Goal: Task Accomplishment & Management: Manage account settings

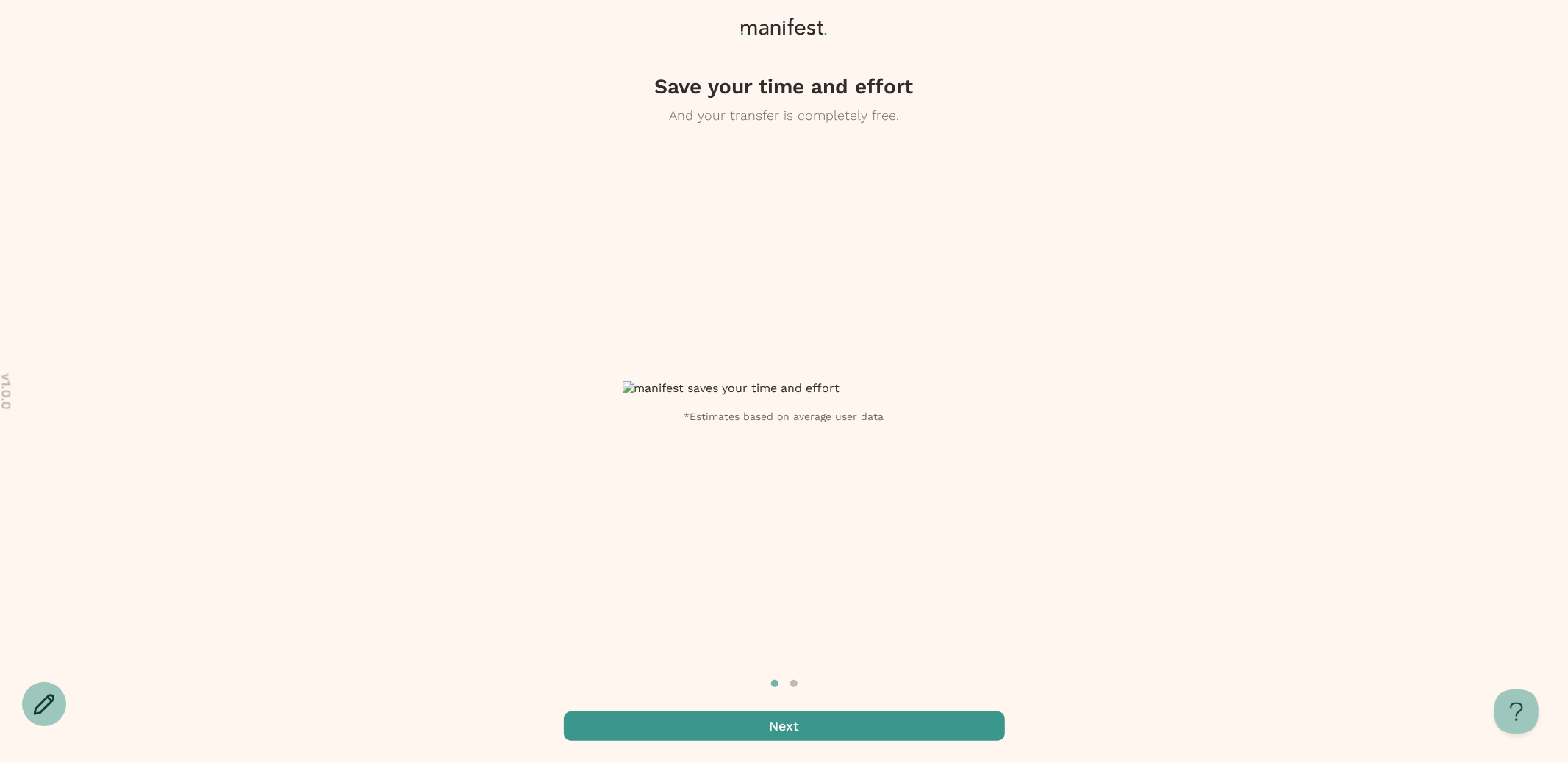
click at [830, 713] on span "button" at bounding box center [784, 725] width 441 height 29
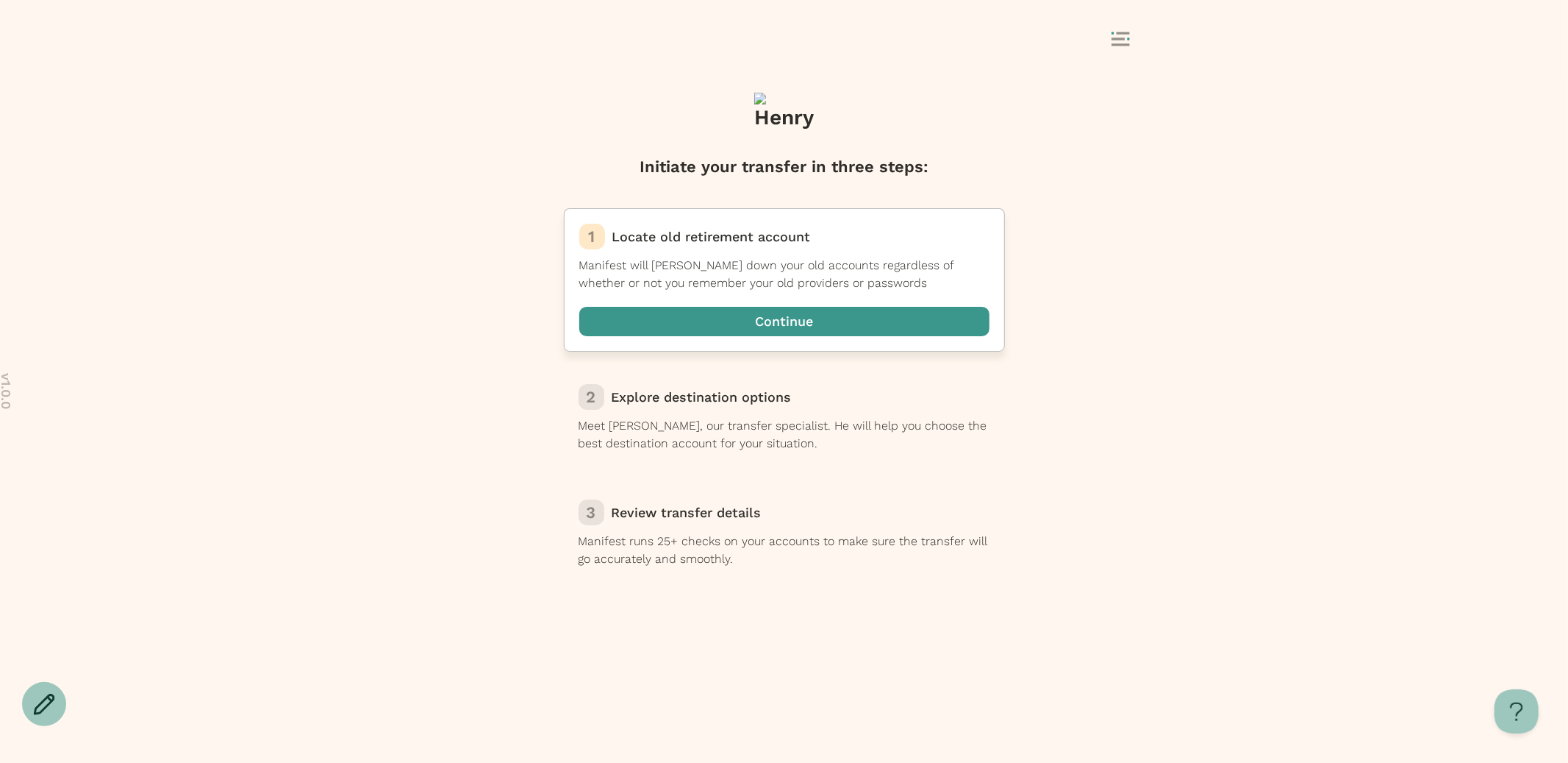
click at [917, 313] on span "button" at bounding box center [784, 321] width 410 height 29
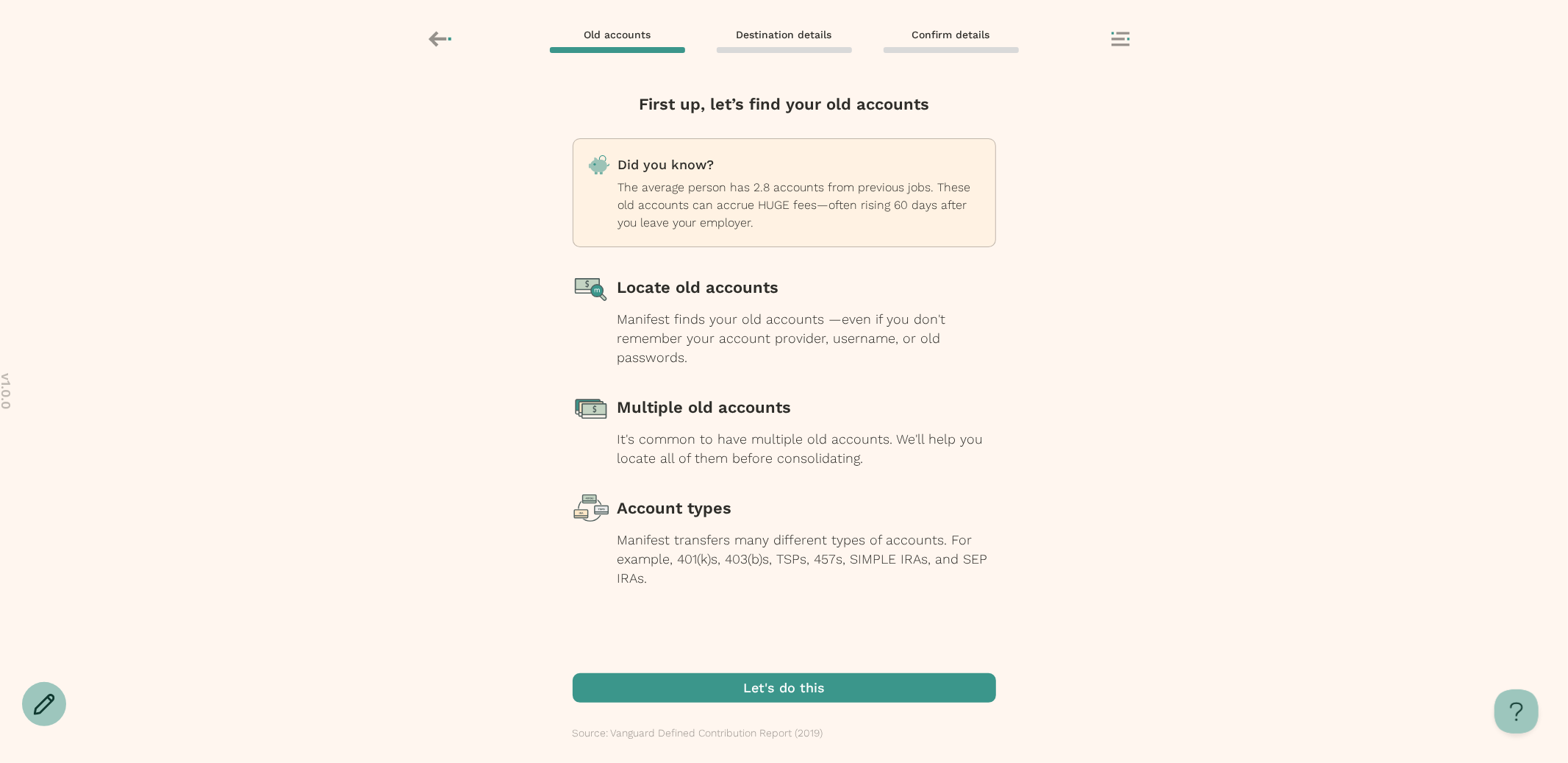
click at [787, 684] on span "button" at bounding box center [784, 687] width 423 height 29
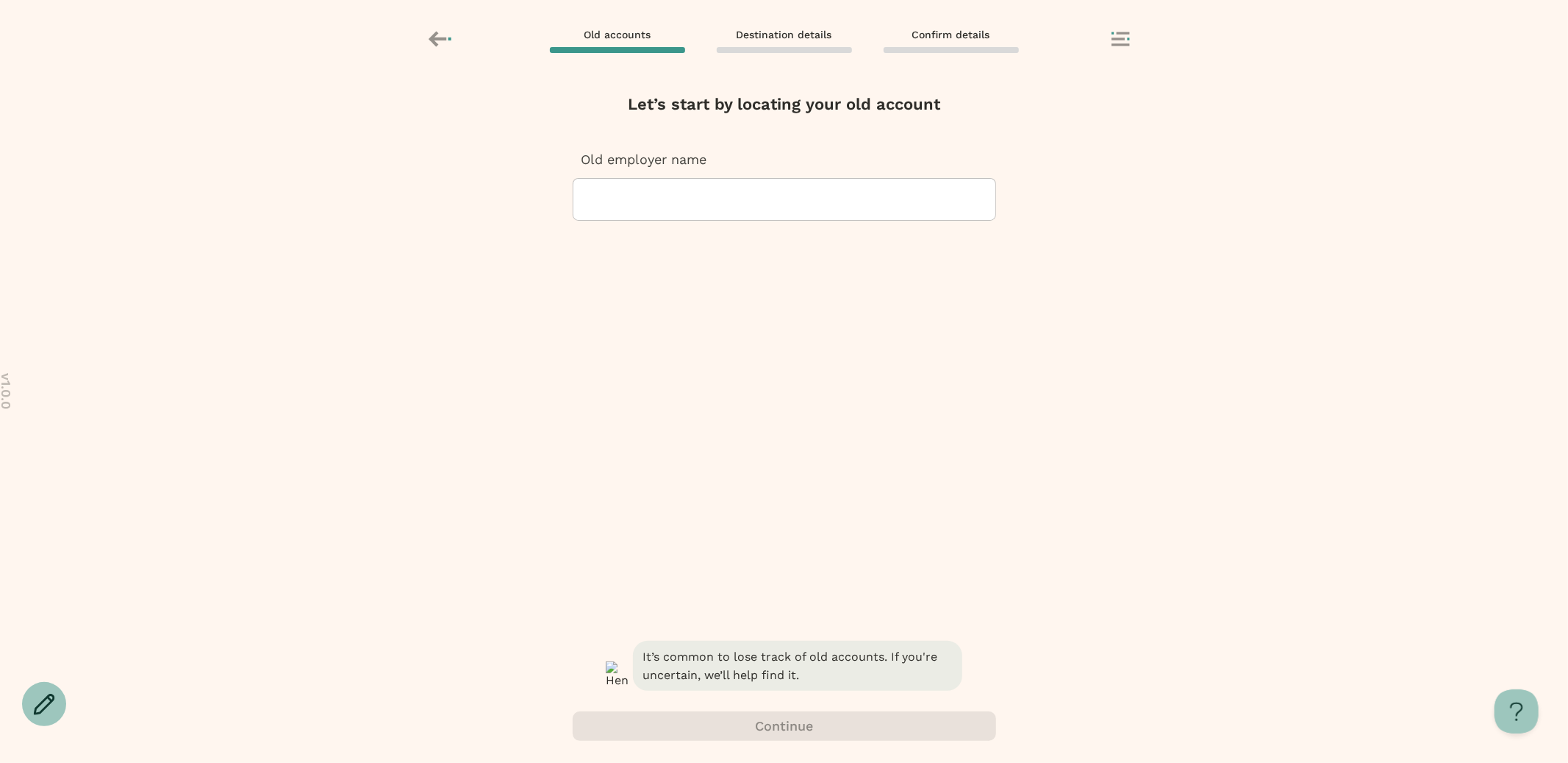
click at [748, 354] on div "Let’s start by locating your old account Old employer name" at bounding box center [784, 365] width 423 height 545
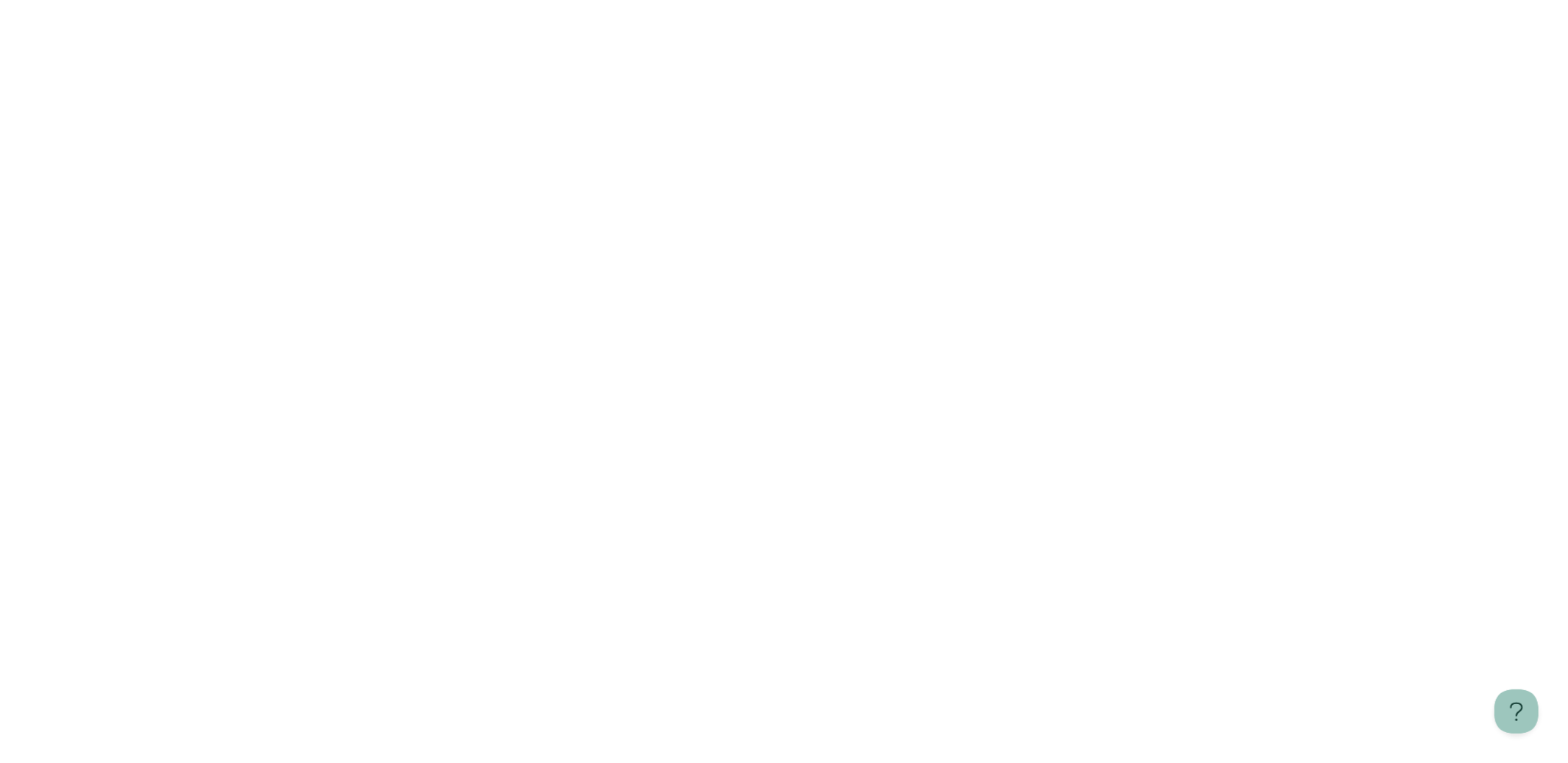
click at [993, 6] on html "Learn more about Manifest" at bounding box center [784, 3] width 1568 height 6
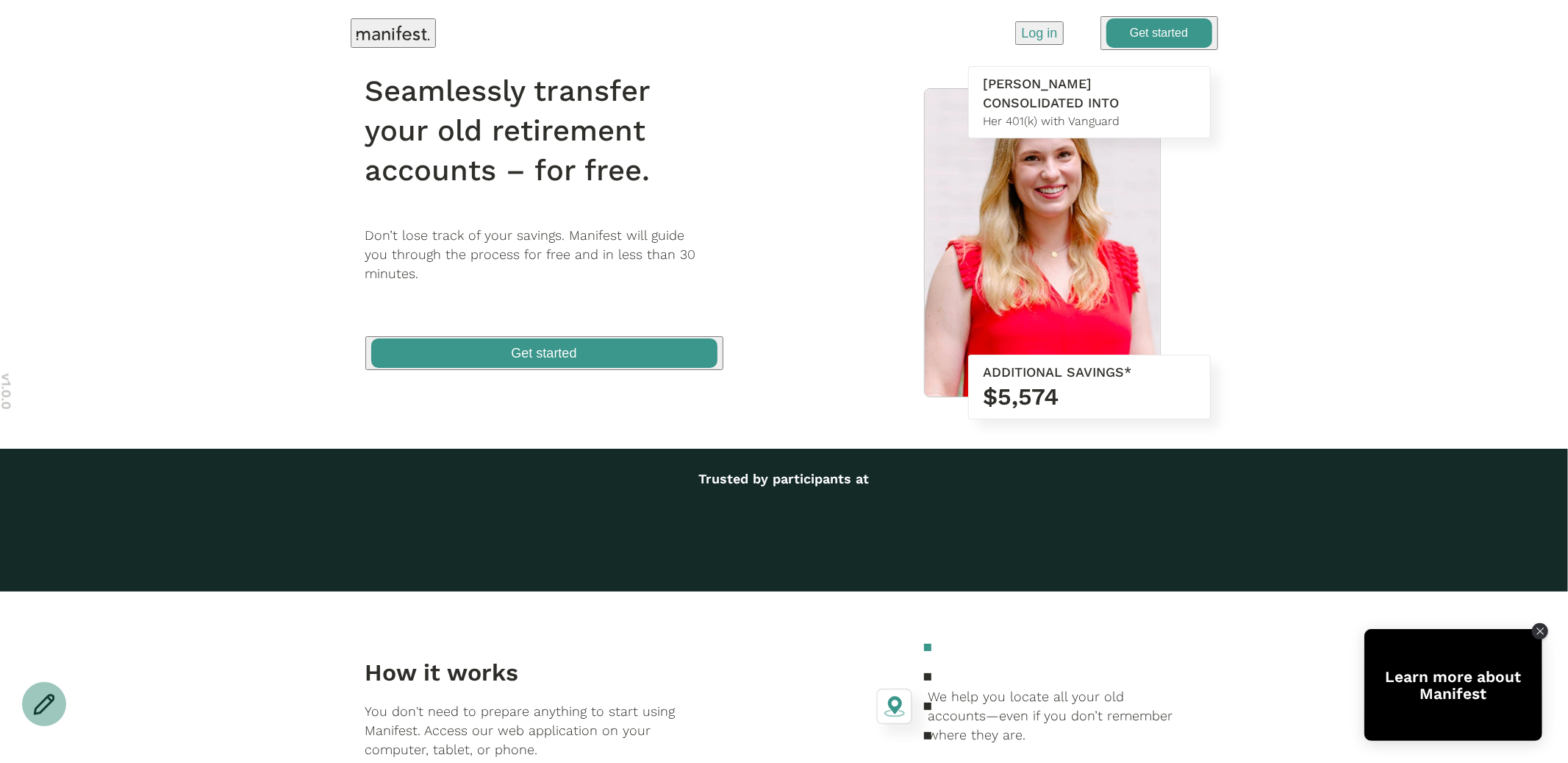
click at [1045, 36] on p "Log in" at bounding box center [1039, 34] width 36 height 19
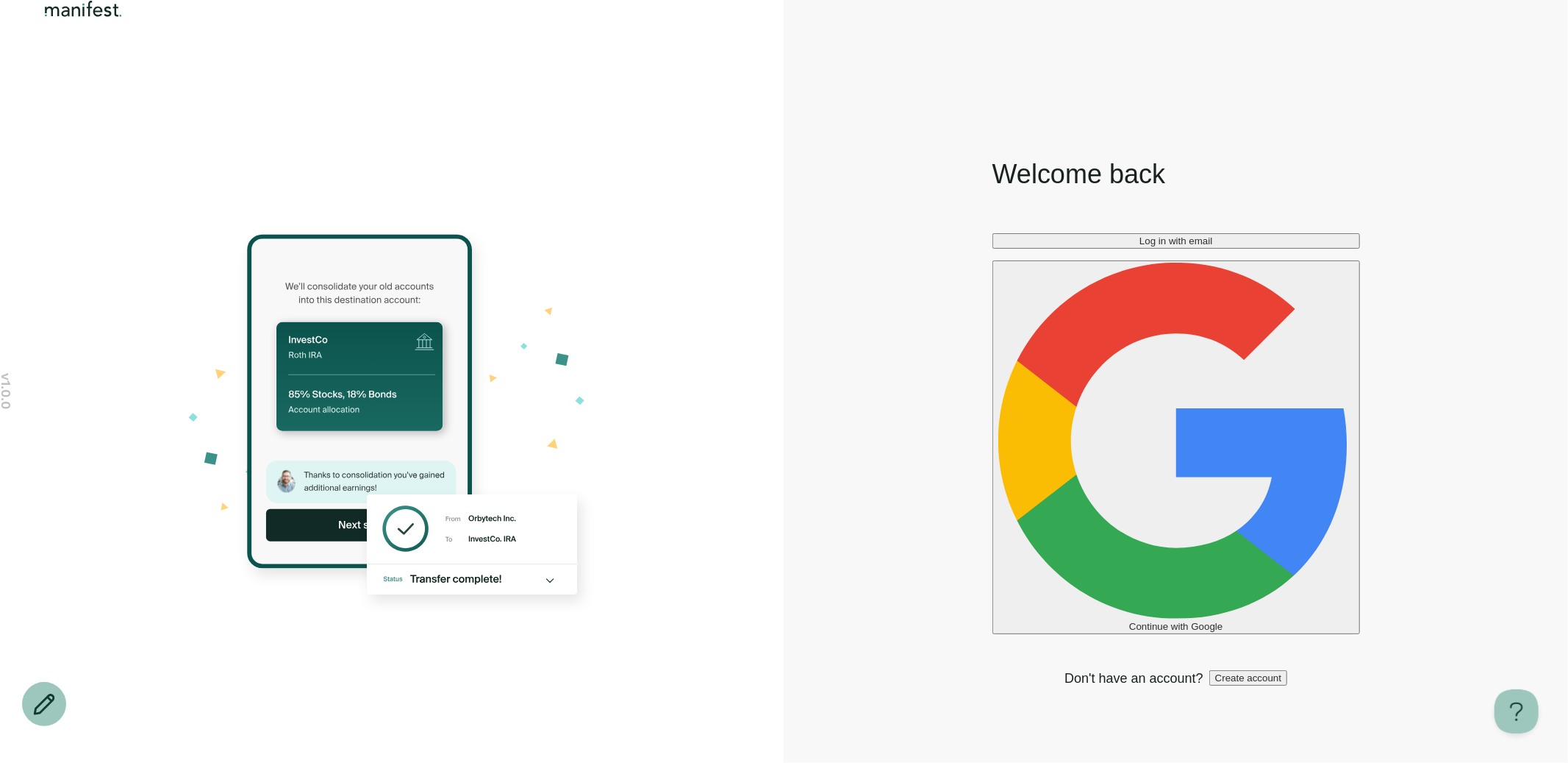
click at [793, 224] on div "Welcome back Log in with email Continue with Google Don't have an account? Crea…" at bounding box center [1176, 421] width 784 height 682
click at [1203, 248] on button "Log in with email" at bounding box center [1176, 240] width 368 height 15
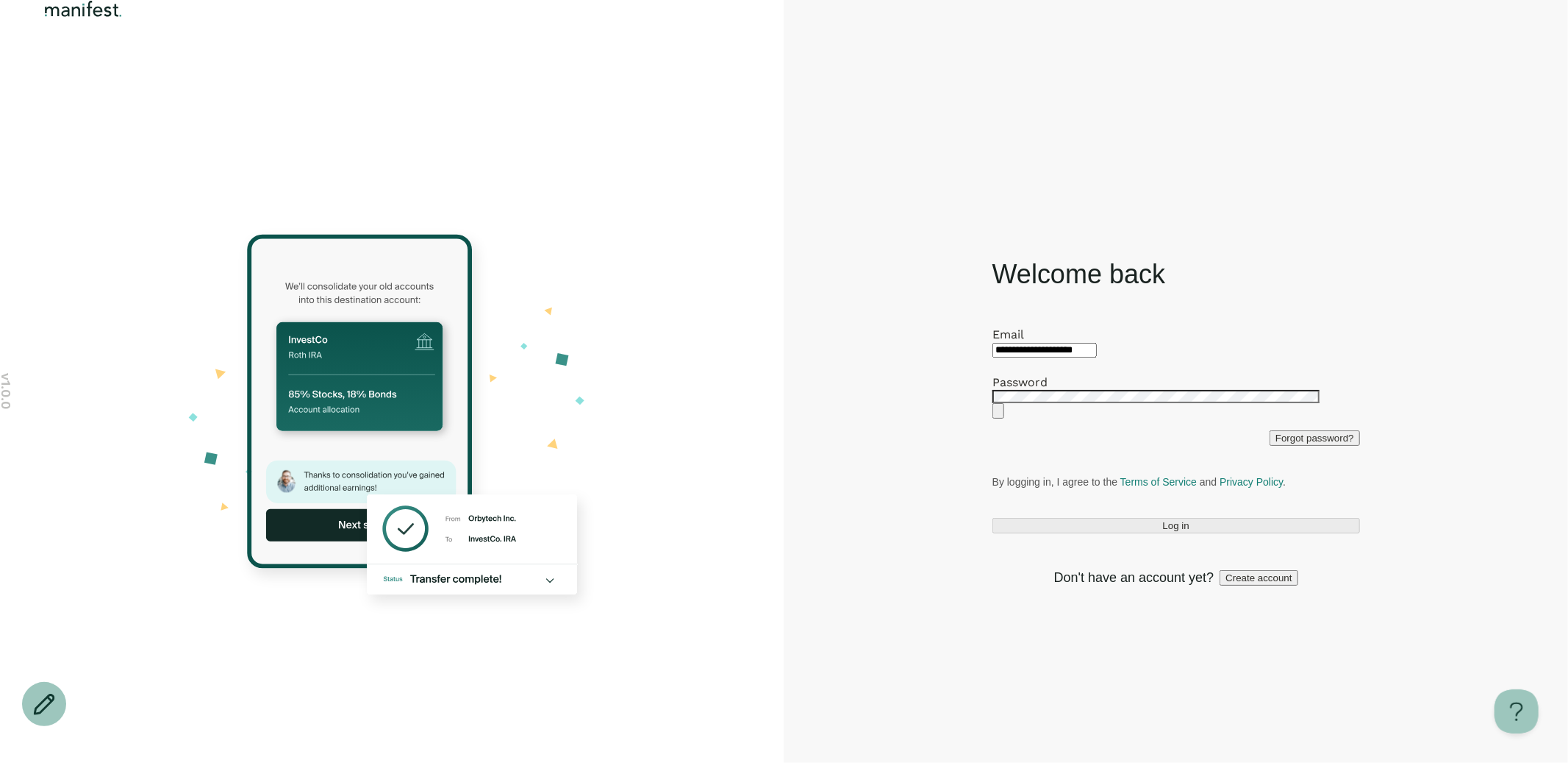
click at [1075, 356] on div "**********" at bounding box center [1176, 373] width 368 height 92
click at [1108, 529] on button "Log in" at bounding box center [1176, 525] width 368 height 15
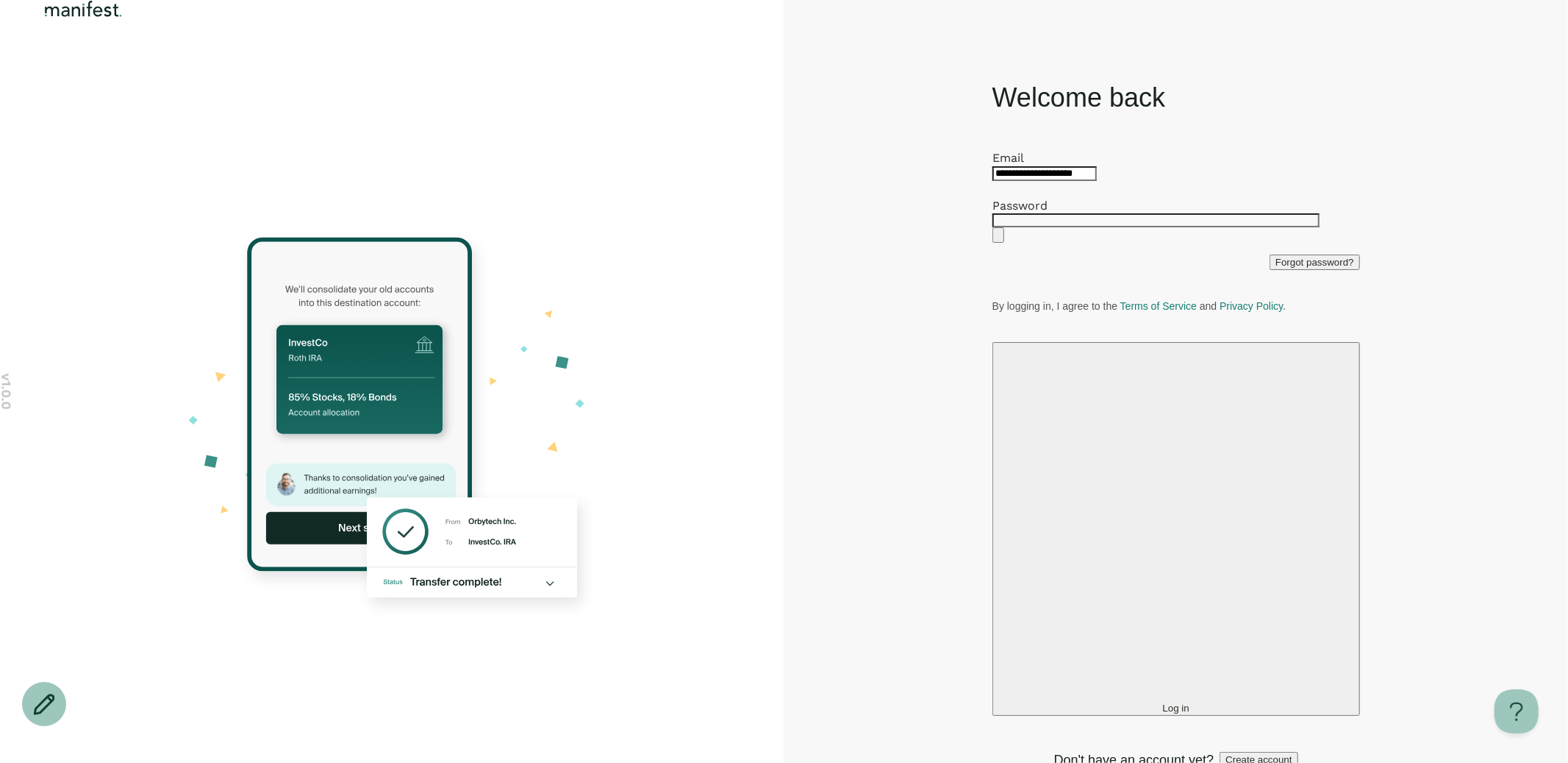
click at [1030, 181] on input "**********" at bounding box center [1044, 174] width 105 height 15
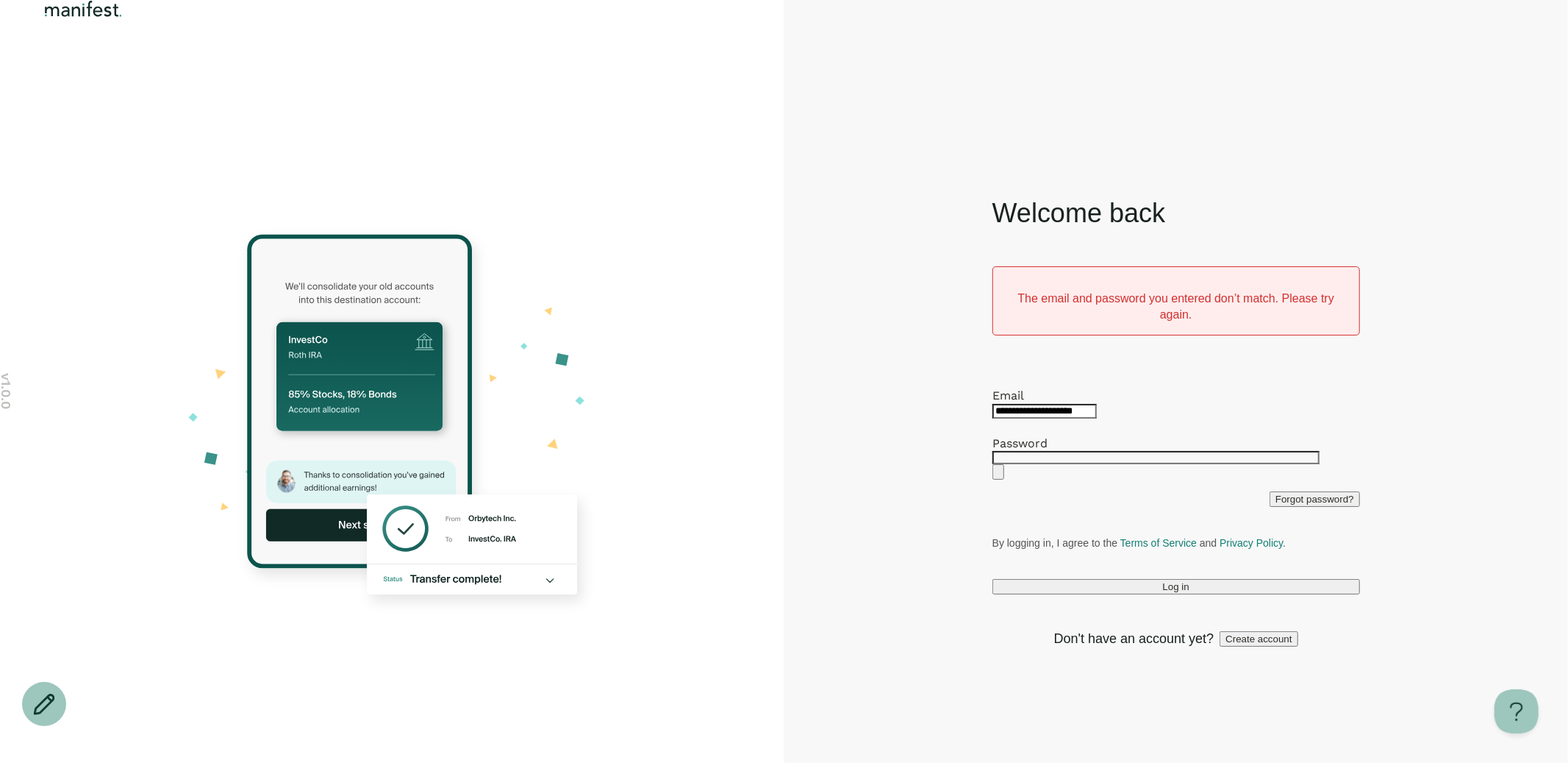
click at [1063, 416] on div "**********" at bounding box center [1176, 434] width 368 height 92
click at [1034, 404] on input "**********" at bounding box center [1044, 411] width 105 height 15
type input "**********"
click at [1104, 594] on button "Log in" at bounding box center [1176, 586] width 368 height 15
click at [1085, 404] on input "**********" at bounding box center [1044, 411] width 105 height 15
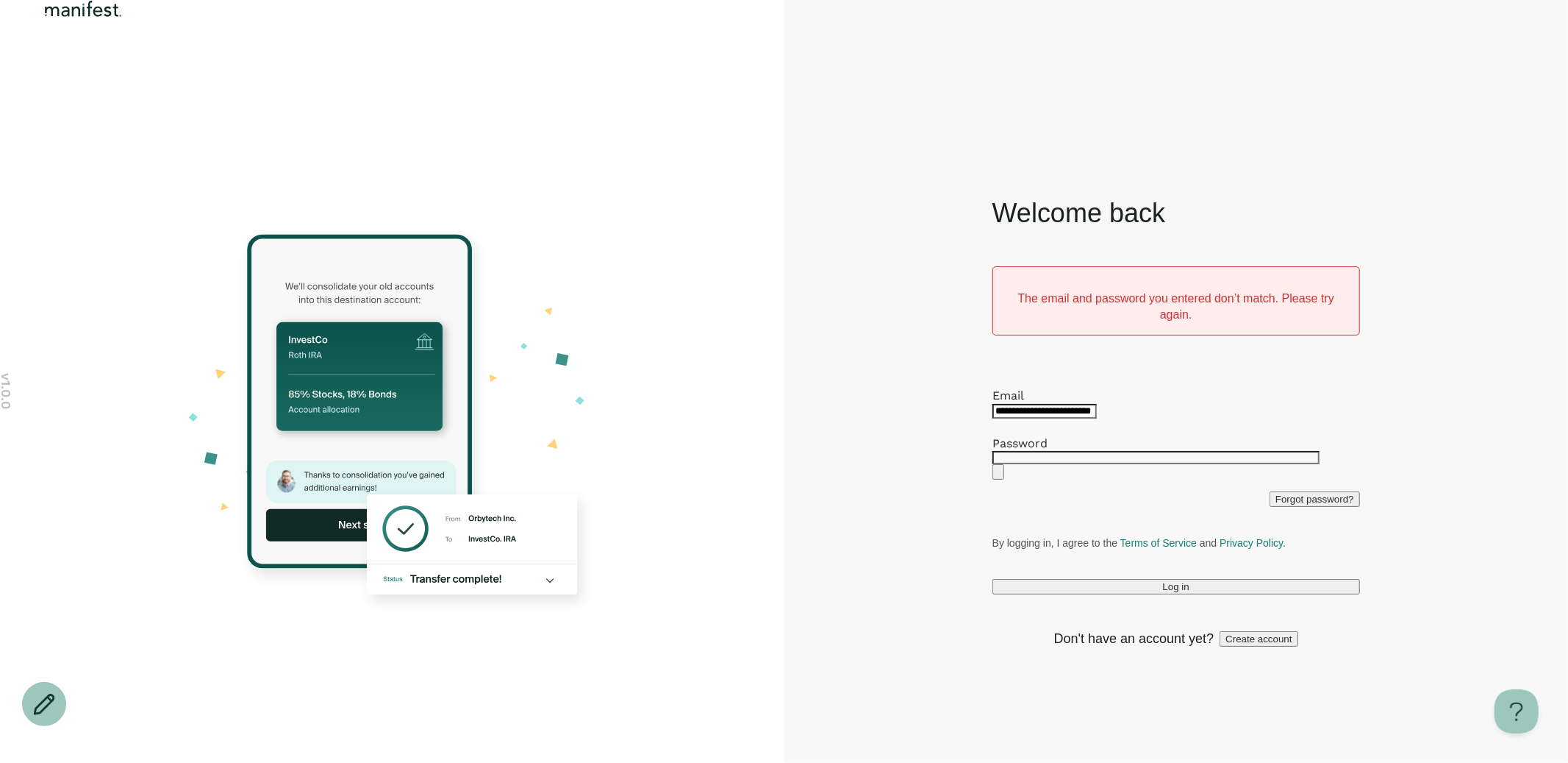
click at [840, 464] on div "**********" at bounding box center [1176, 421] width 784 height 682
click at [1039, 593] on button "Log in" at bounding box center [1176, 586] width 368 height 15
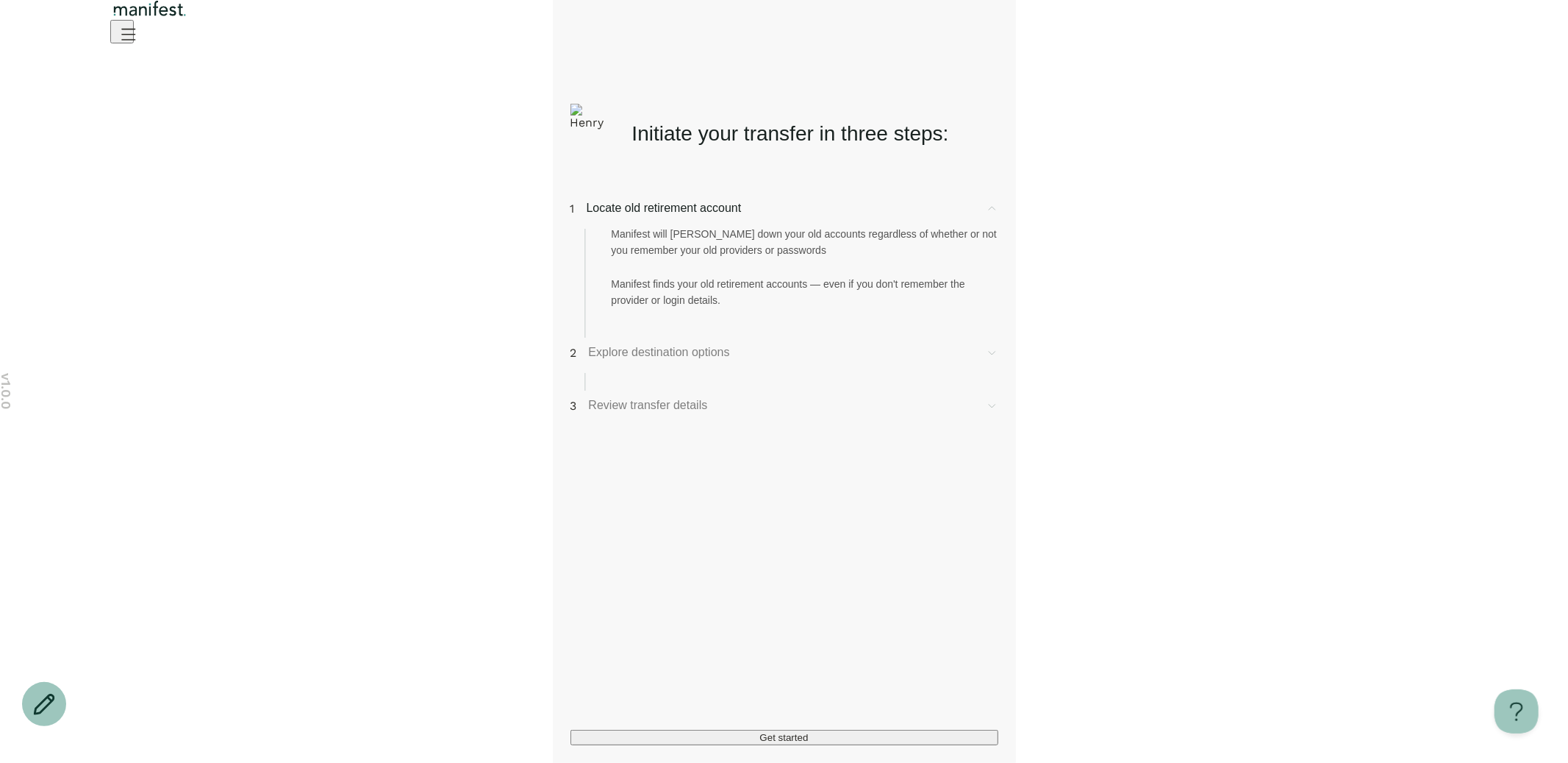
click at [741, 361] on span "Explore destination options" at bounding box center [781, 353] width 385 height 18
click at [730, 364] on span "Review transfer details" at bounding box center [781, 355] width 385 height 18
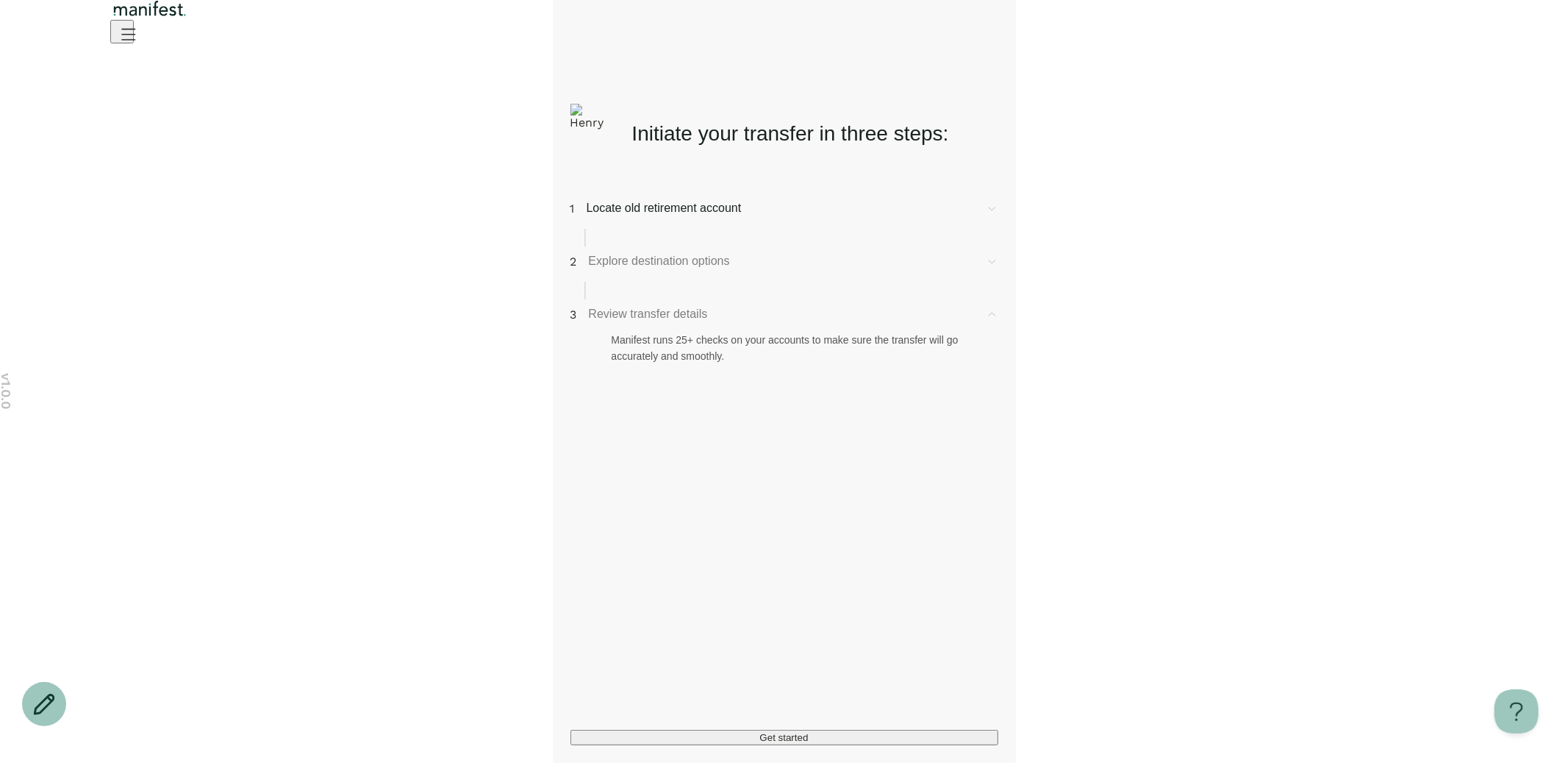
click at [766, 217] on span "Locate old retirement account" at bounding box center [780, 208] width 387 height 18
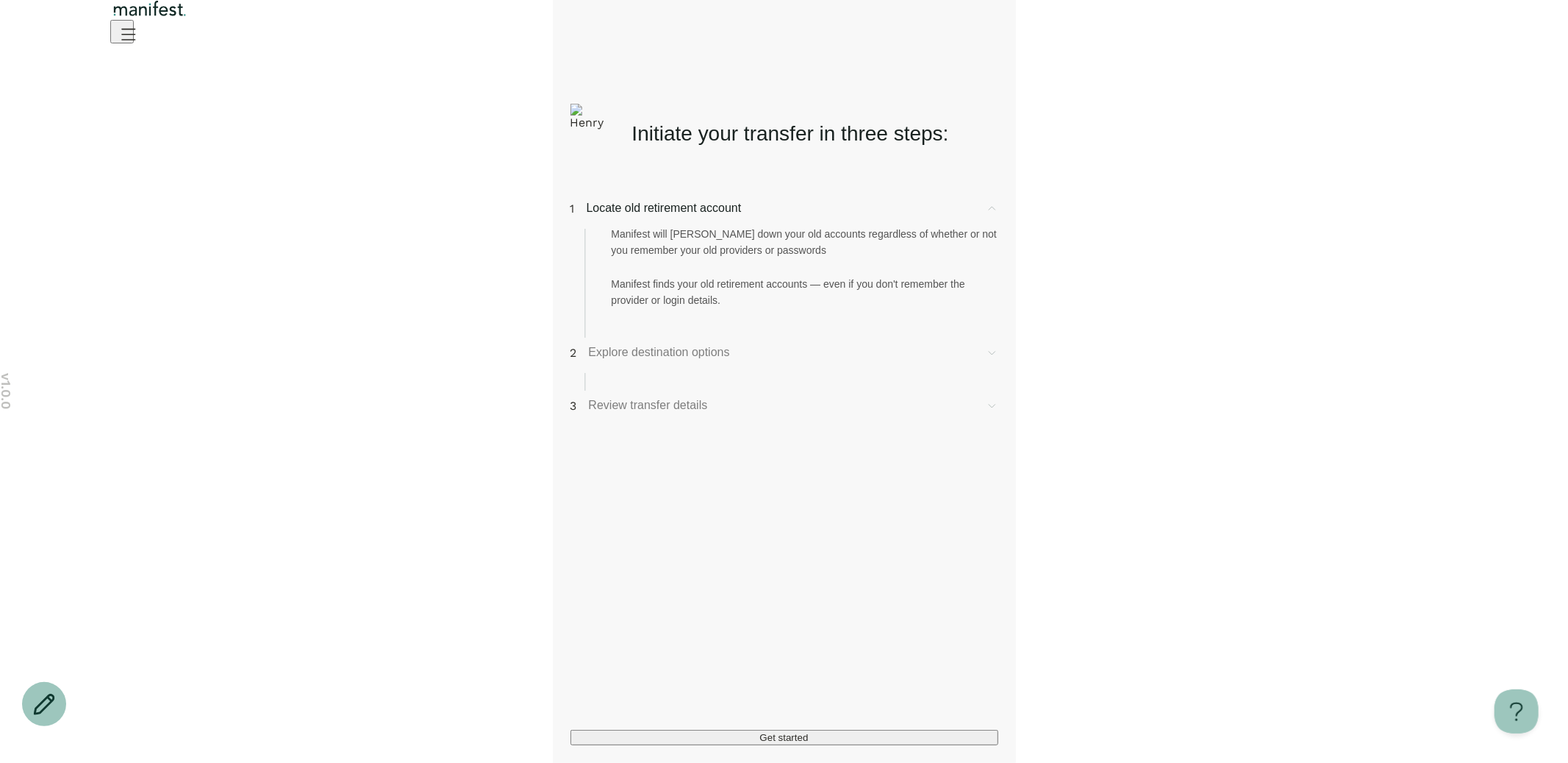
click at [689, 729] on button "Get started" at bounding box center [784, 736] width 428 height 15
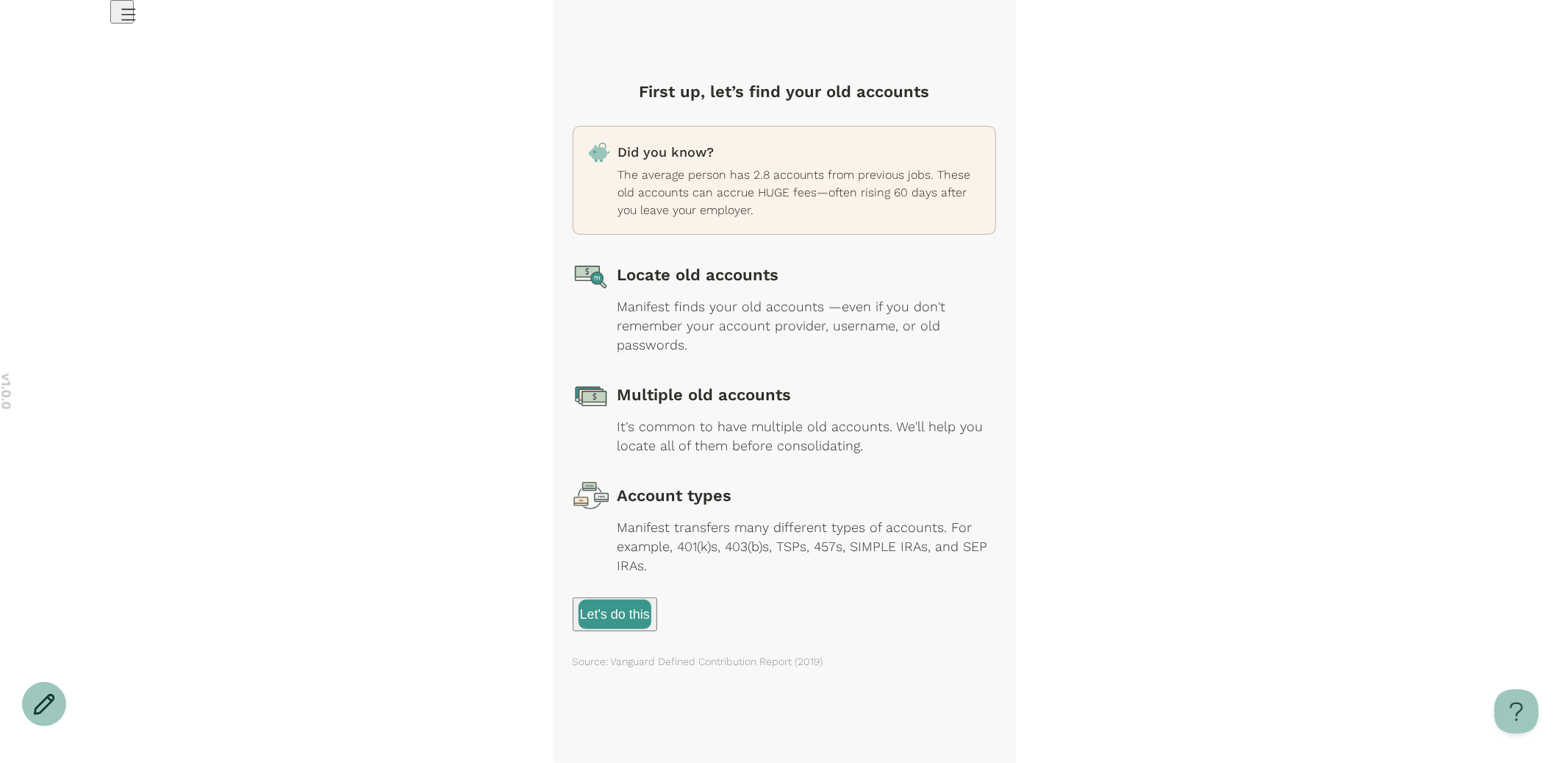
click at [602, 603] on span "button" at bounding box center [615, 613] width 82 height 31
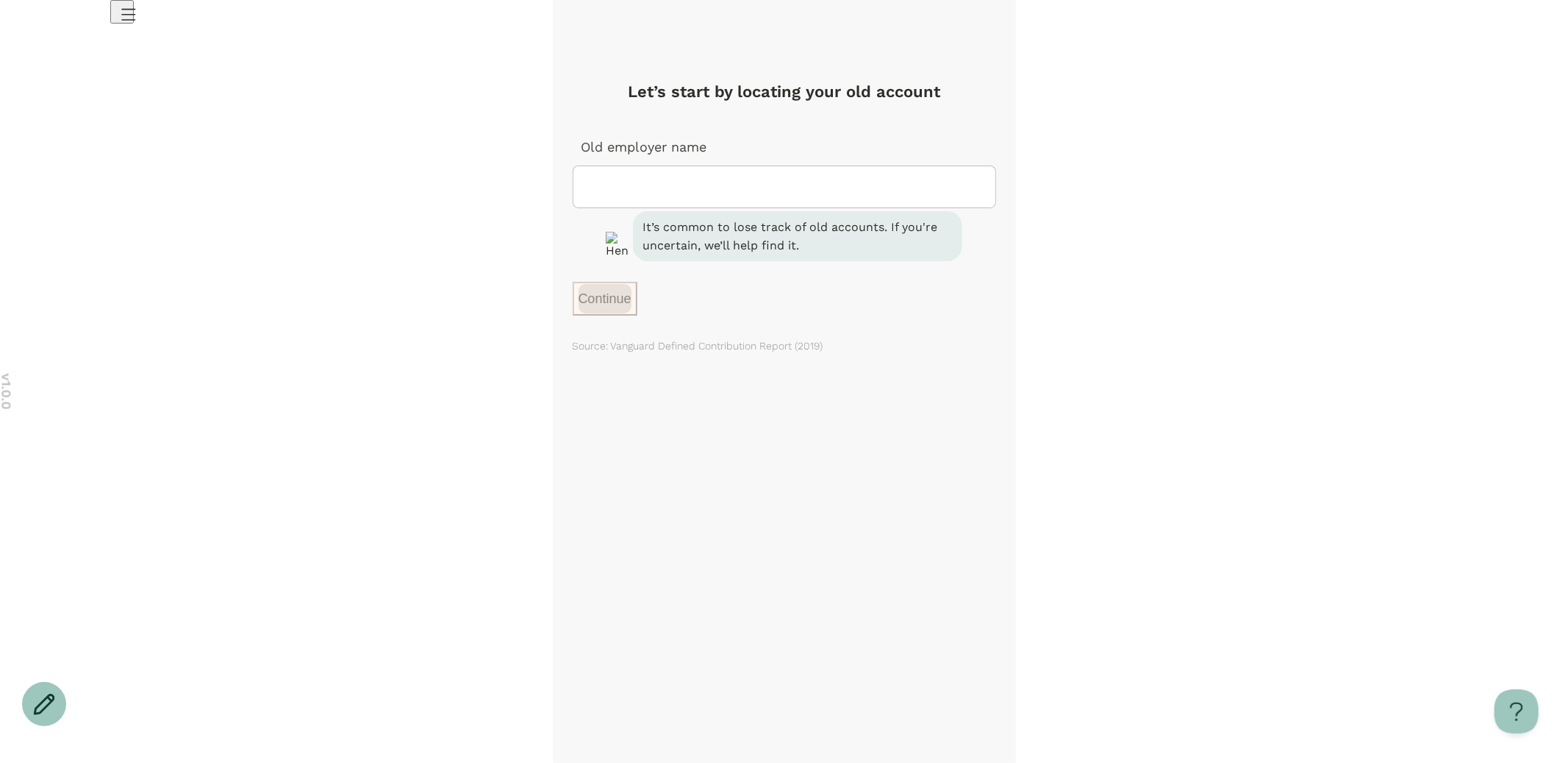
click at [136, 19] on icon "Open menu" at bounding box center [128, 15] width 13 height 11
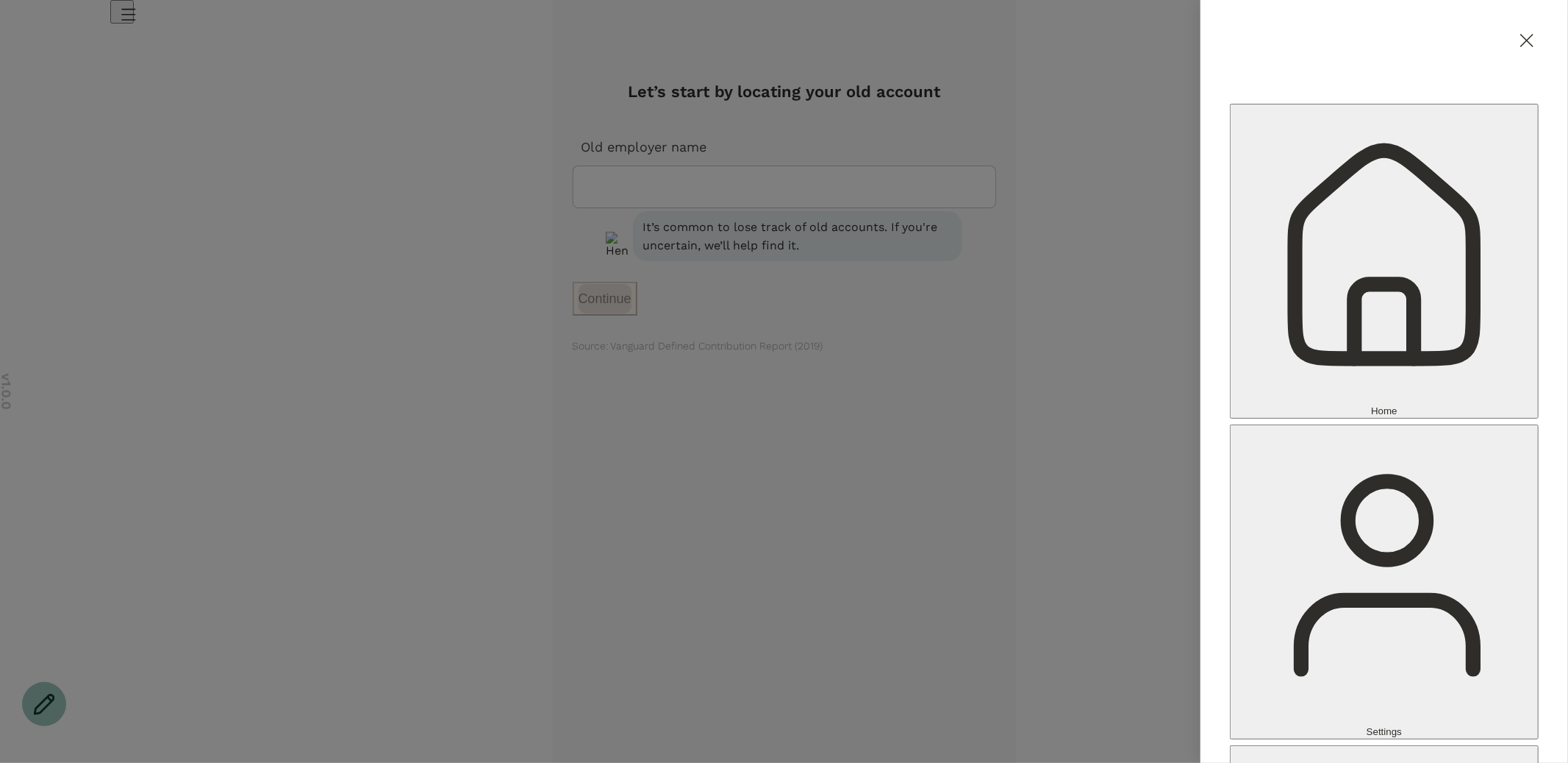
click at [1371, 405] on span "Home" at bounding box center [1385, 410] width 27 height 11
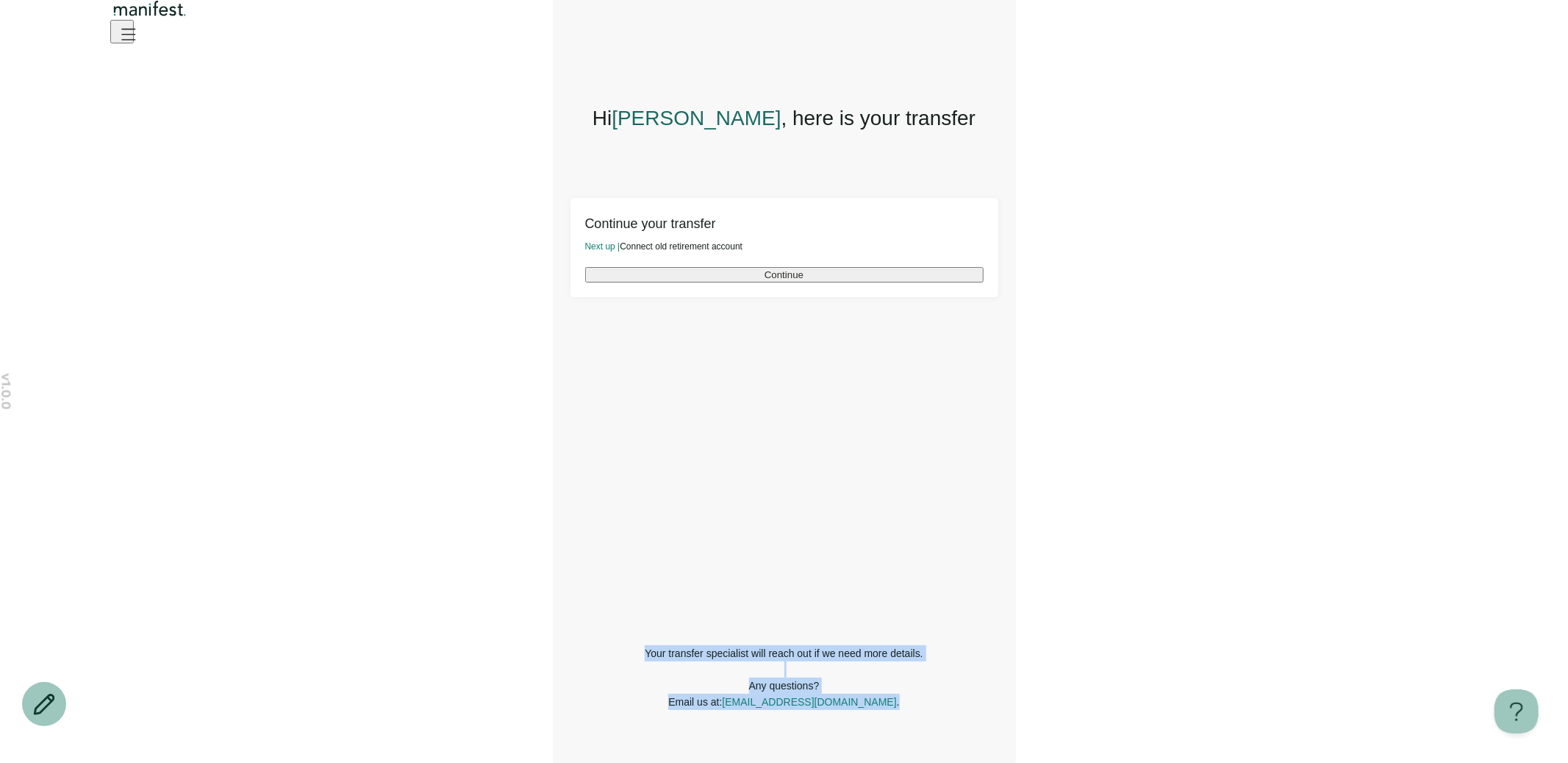
drag, startPoint x: 595, startPoint y: 551, endPoint x: 1057, endPoint y: 763, distance: 508.3
click at [1057, 762] on div "v 1.0.0 Hi Irene , here is your transfer Continue your transfer Next up | Conne…" at bounding box center [784, 381] width 1568 height 763
click at [1012, 515] on main "Hi Irene , here is your transfer Continue your transfer Next up | Connect old r…" at bounding box center [784, 381] width 463 height 763
drag, startPoint x: 990, startPoint y: 679, endPoint x: 599, endPoint y: 492, distance: 433.4
click at [599, 492] on div "Hi Irene , here is your transfer Continue your transfer Next up | Connect old r…" at bounding box center [784, 412] width 428 height 665
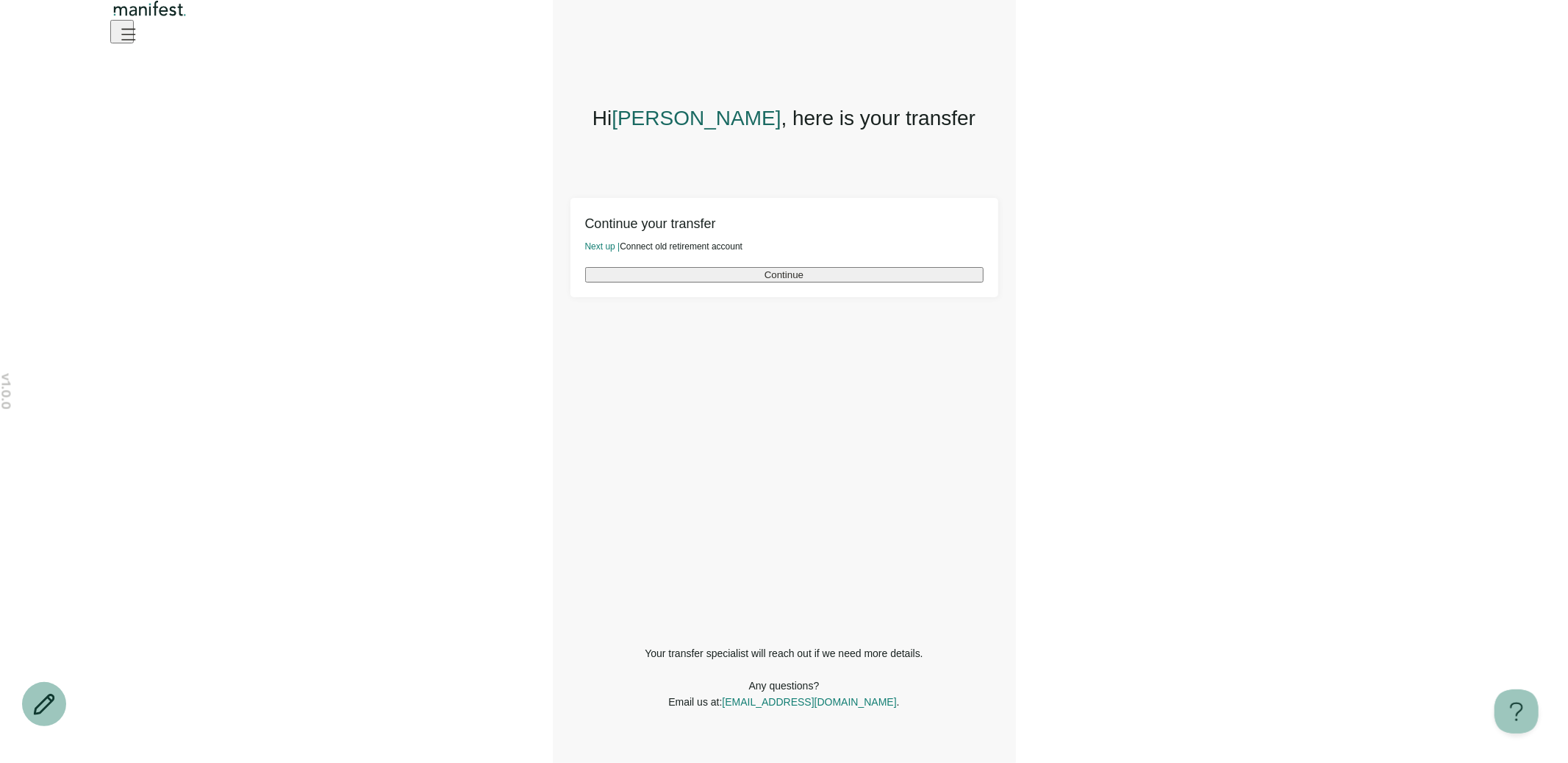
click at [599, 492] on div "Hi Irene , here is your transfer Continue your transfer Next up | Connect old r…" at bounding box center [784, 347] width 428 height 488
drag, startPoint x: 614, startPoint y: 482, endPoint x: 1174, endPoint y: 728, distance: 611.7
click at [1174, 728] on div "v 1.0.0 Hi Irene , here is your transfer Continue your transfer Next up | Conne…" at bounding box center [784, 381] width 1568 height 763
click at [1070, 472] on div "v 1.0.0 Hi Irene , here is your transfer Continue your transfer Next up | Conne…" at bounding box center [784, 381] width 1568 height 763
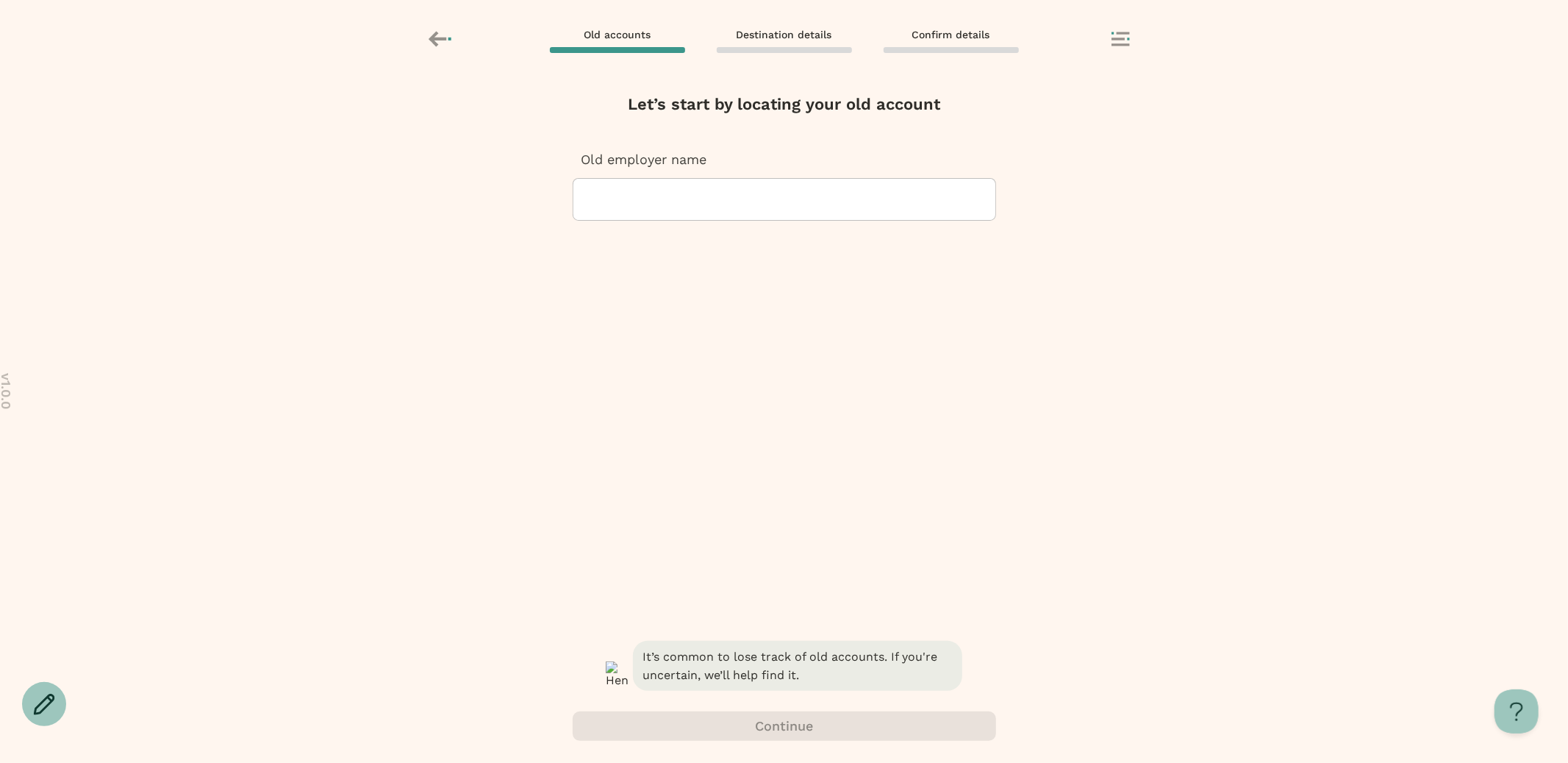
click at [755, 203] on div at bounding box center [785, 199] width 399 height 41
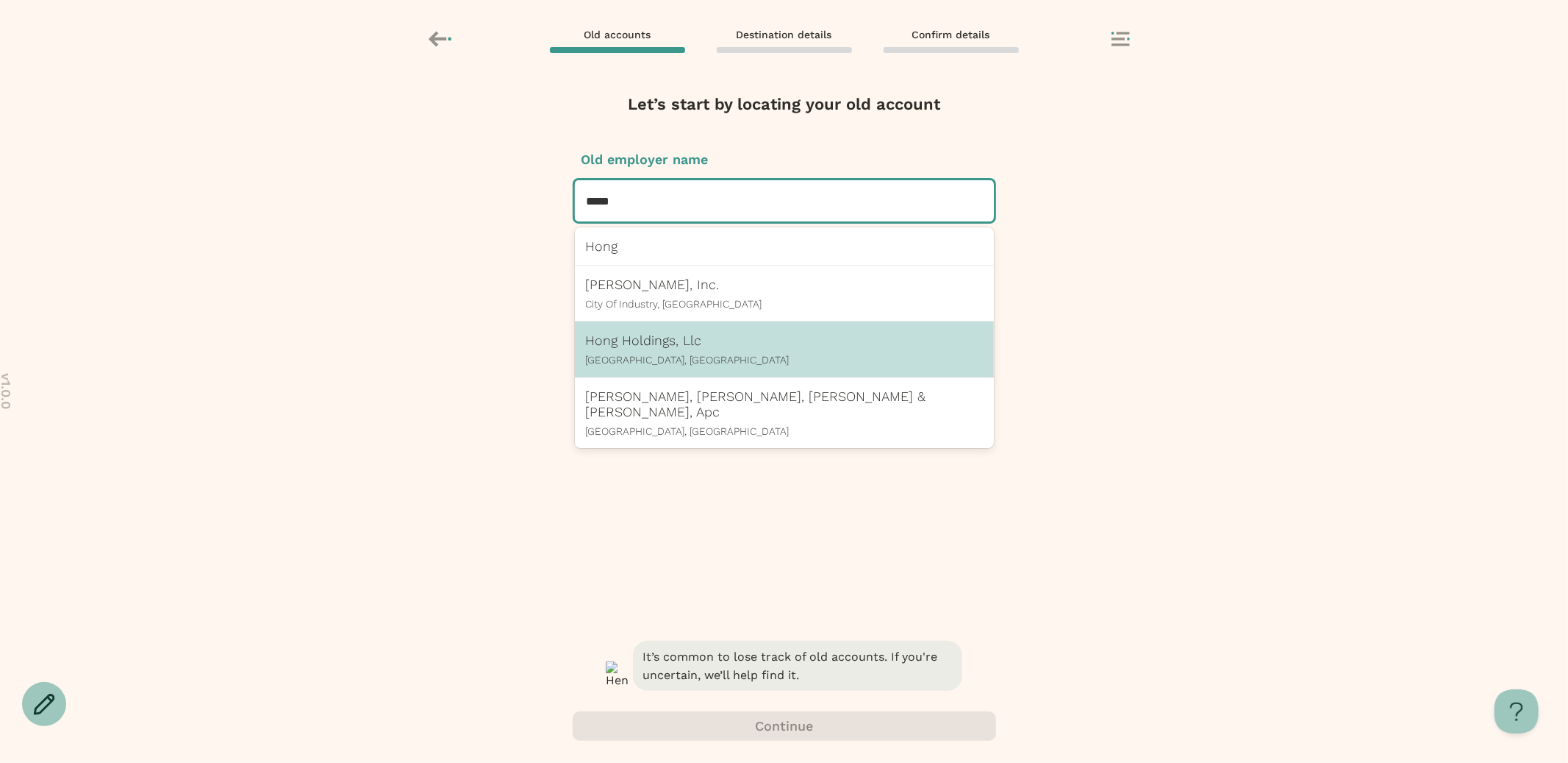
click at [745, 338] on p "Hong Holdings, Llc" at bounding box center [784, 339] width 397 height 15
type input "****"
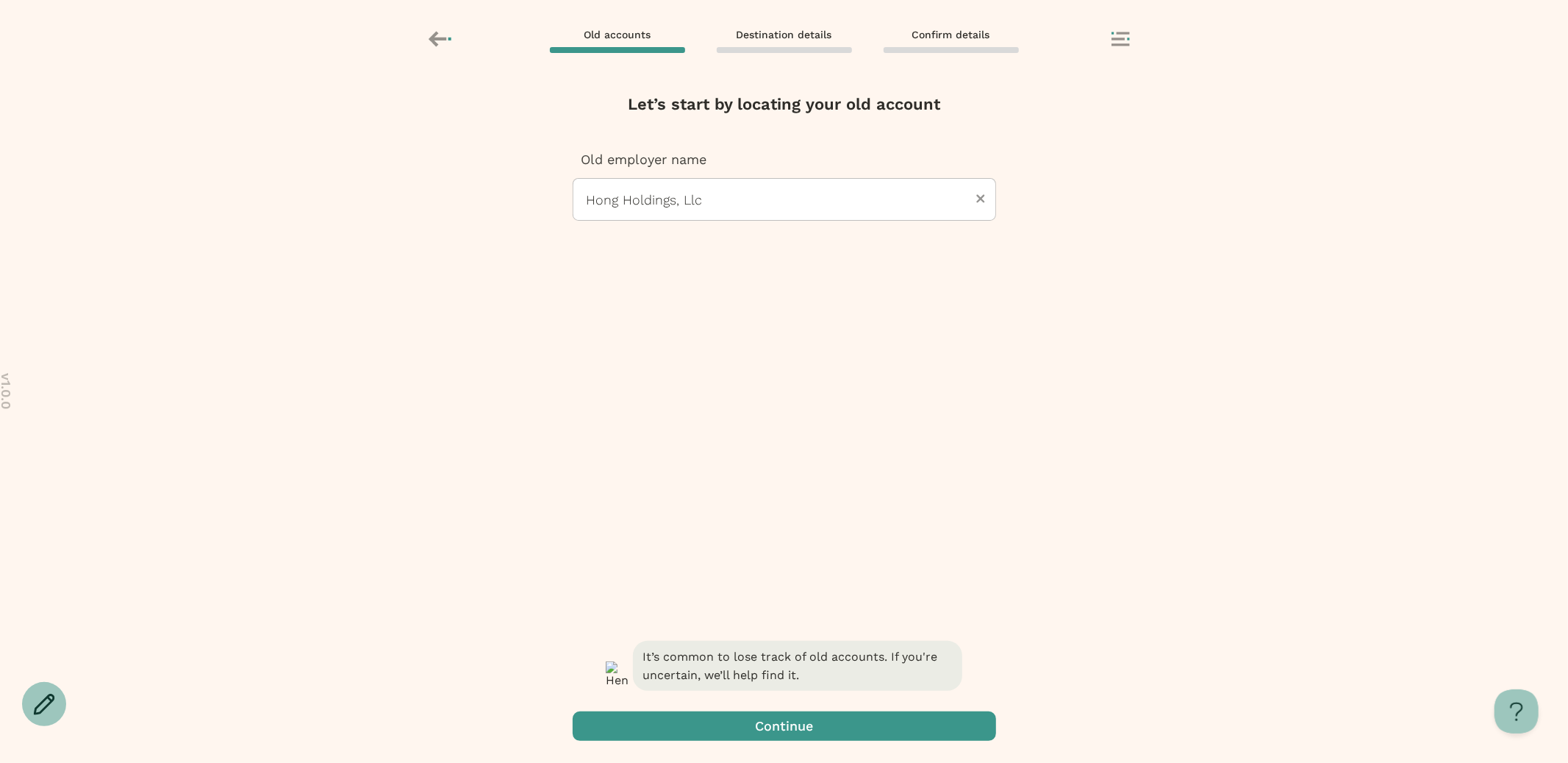
click at [795, 725] on span "button" at bounding box center [784, 725] width 423 height 29
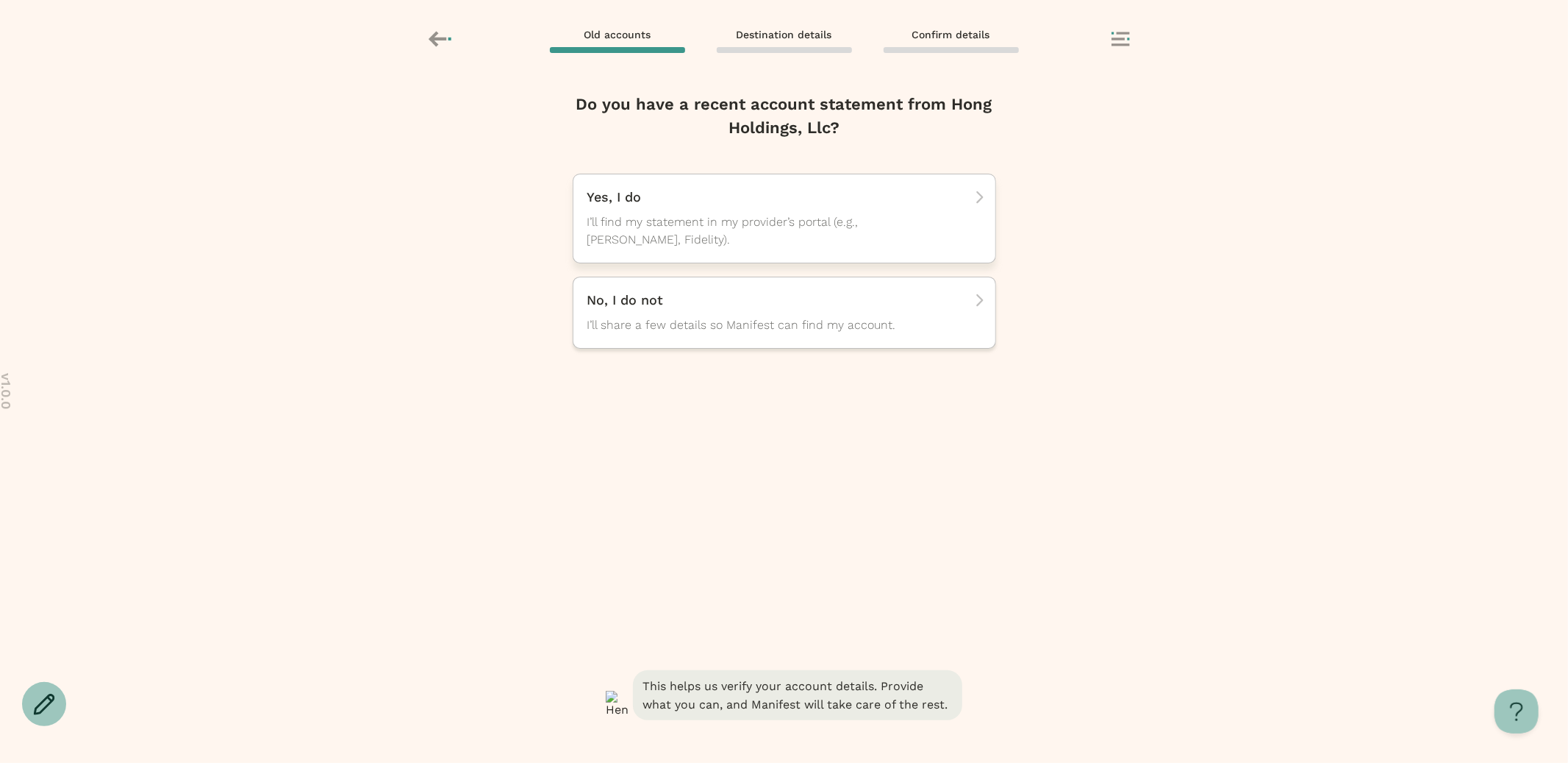
click at [835, 244] on span "I’ll find my statement in my provider’s portal (e.g., TIAA, Fidelity)." at bounding box center [771, 231] width 368 height 35
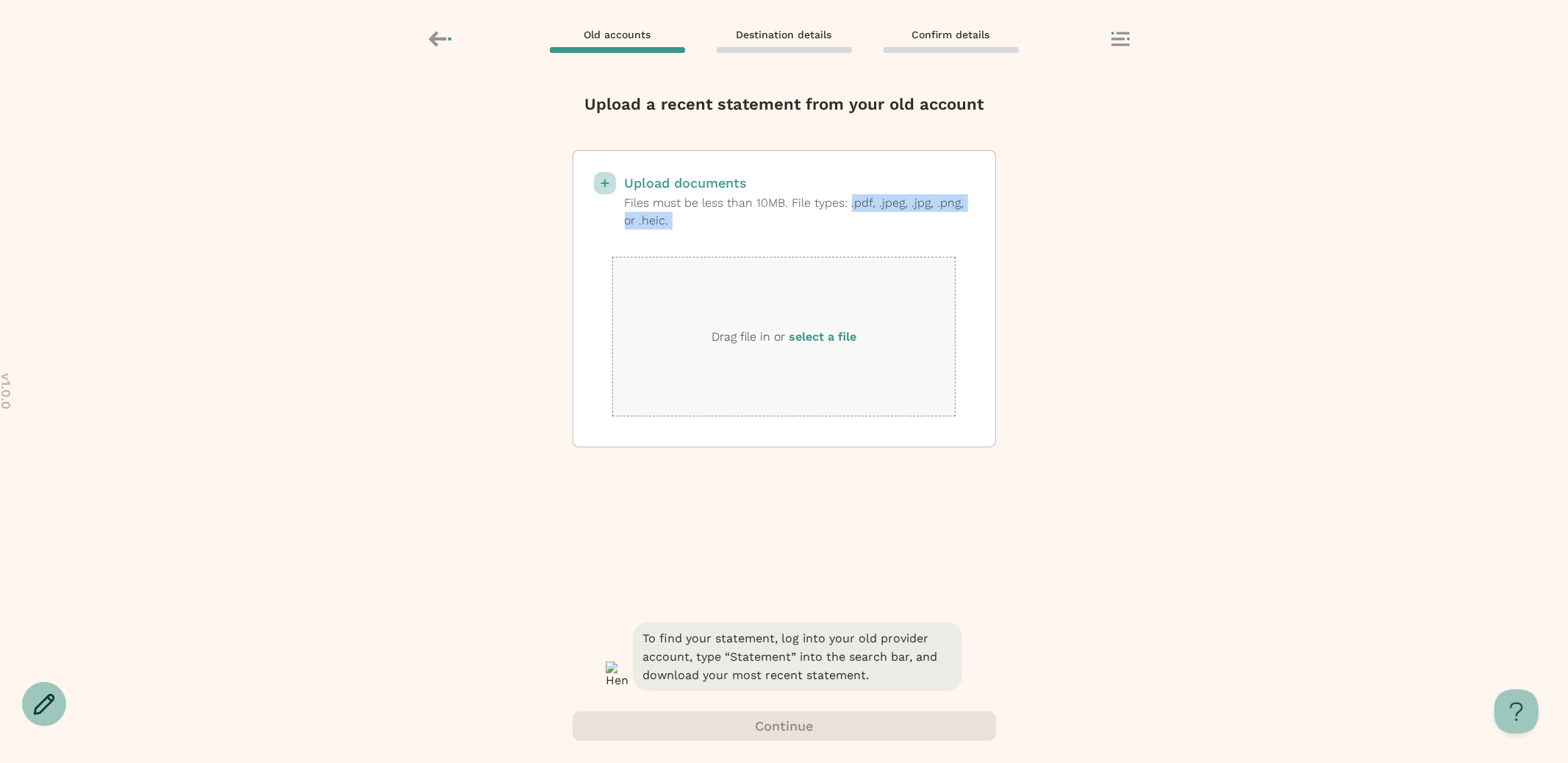
drag, startPoint x: 858, startPoint y: 202, endPoint x: 863, endPoint y: 235, distance: 33.4
click at [863, 235] on div "Upload documents Files must be less than 10MB. File types: .pdf, .jpeg, .jpg, .…" at bounding box center [784, 298] width 423 height 297
click at [819, 335] on label "select a file" at bounding box center [822, 337] width 67 height 14
click at [0, 0] on input "select a file" at bounding box center [0, 0] width 0 height 0
click at [1126, 32] on rect at bounding box center [1122, 33] width 13 height 2
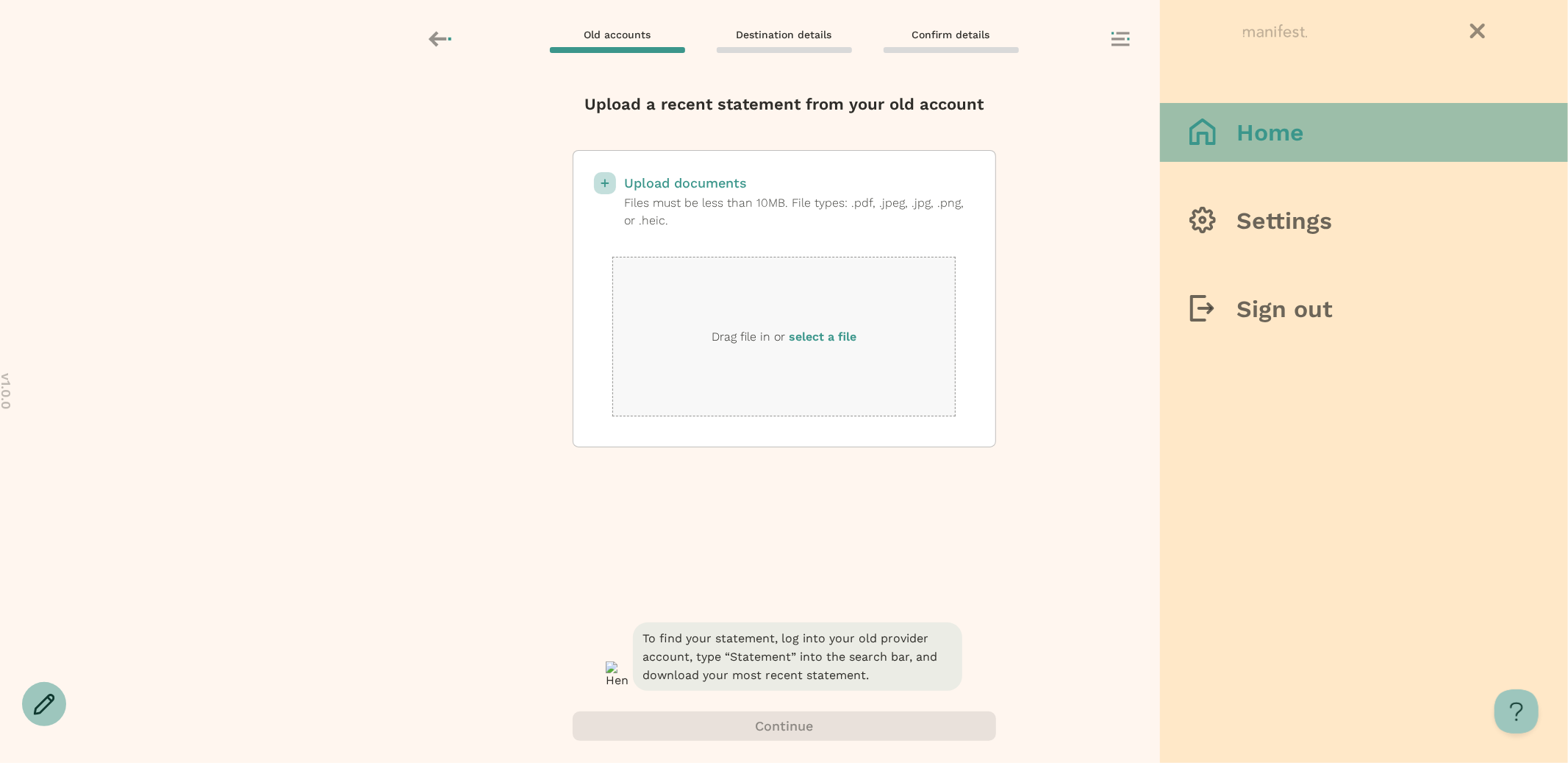
click at [1225, 113] on button "Home" at bounding box center [1363, 132] width 408 height 58
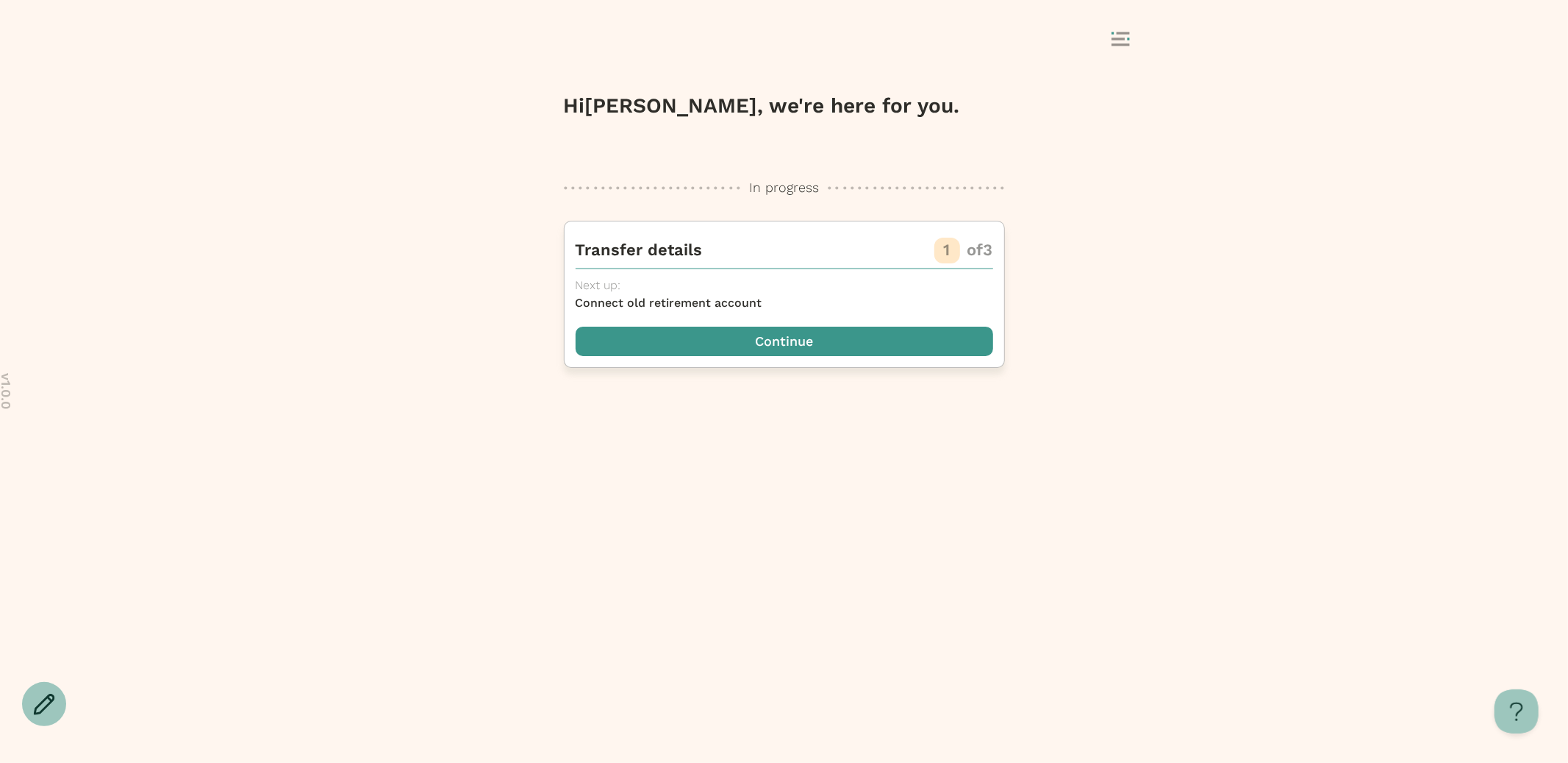
click at [864, 335] on span "button" at bounding box center [784, 340] width 417 height 29
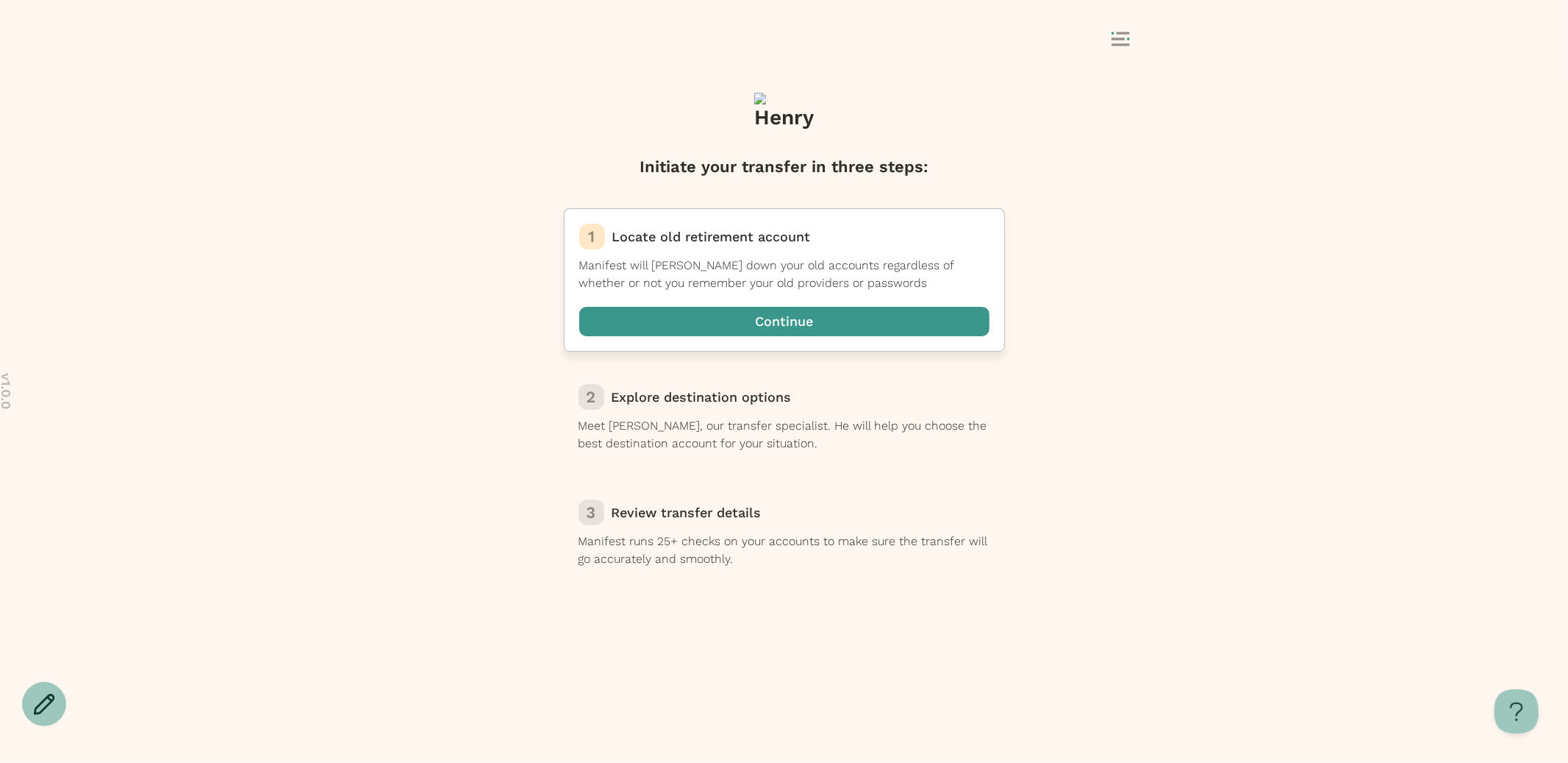
click at [833, 332] on span "button" at bounding box center [784, 321] width 410 height 29
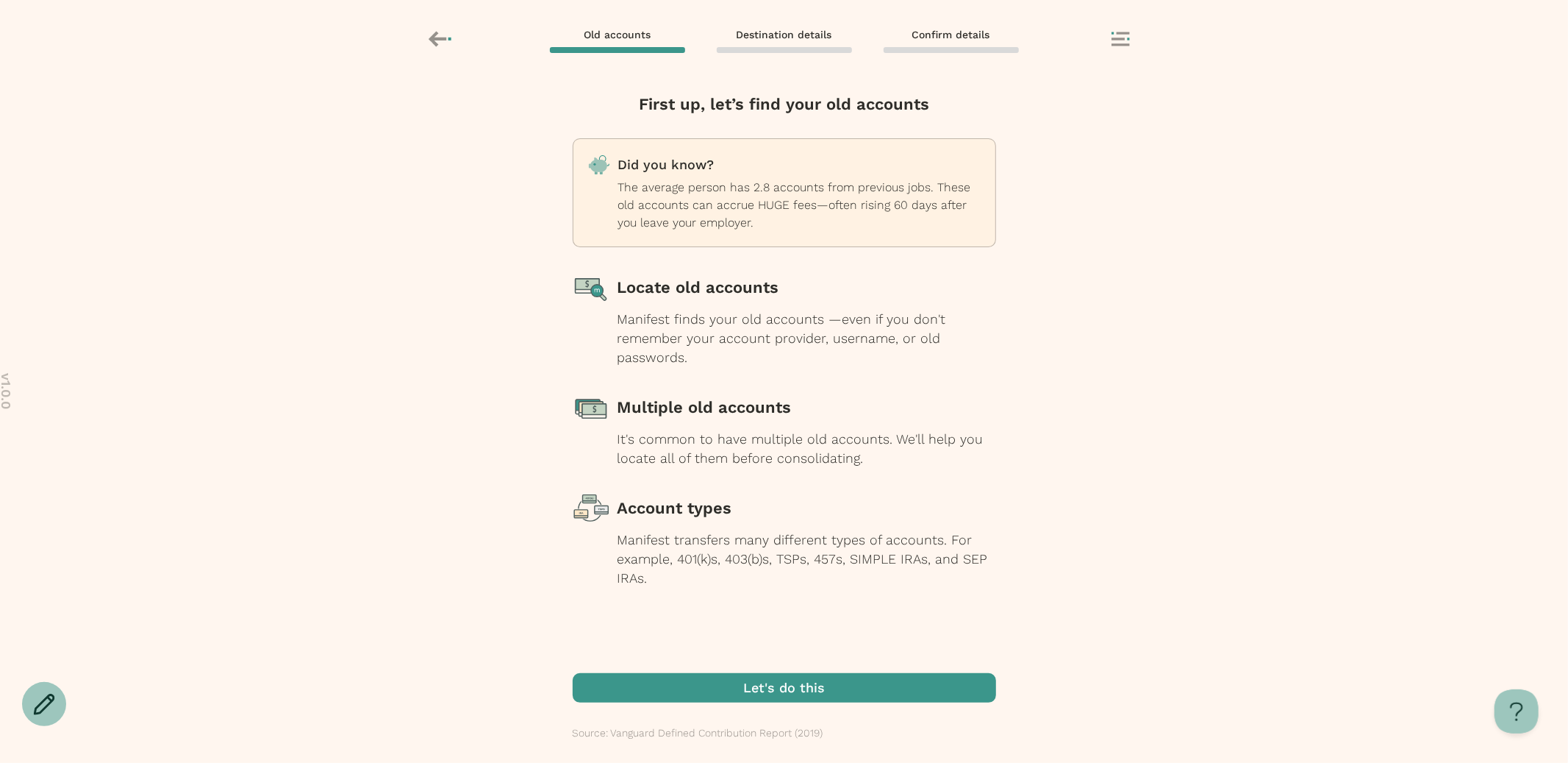
click at [835, 682] on span "button" at bounding box center [784, 687] width 423 height 29
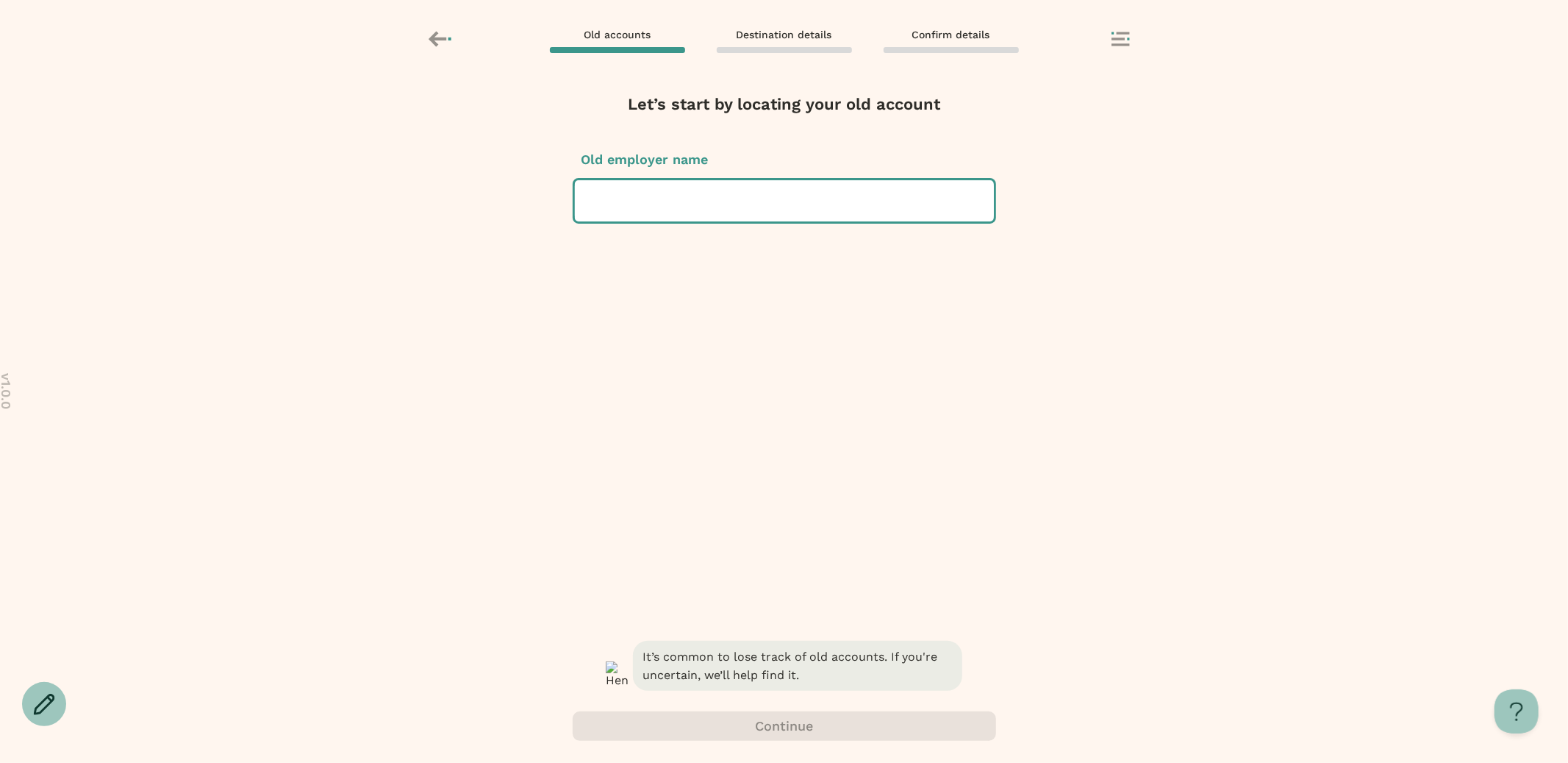
click at [776, 211] on div at bounding box center [784, 200] width 395 height 41
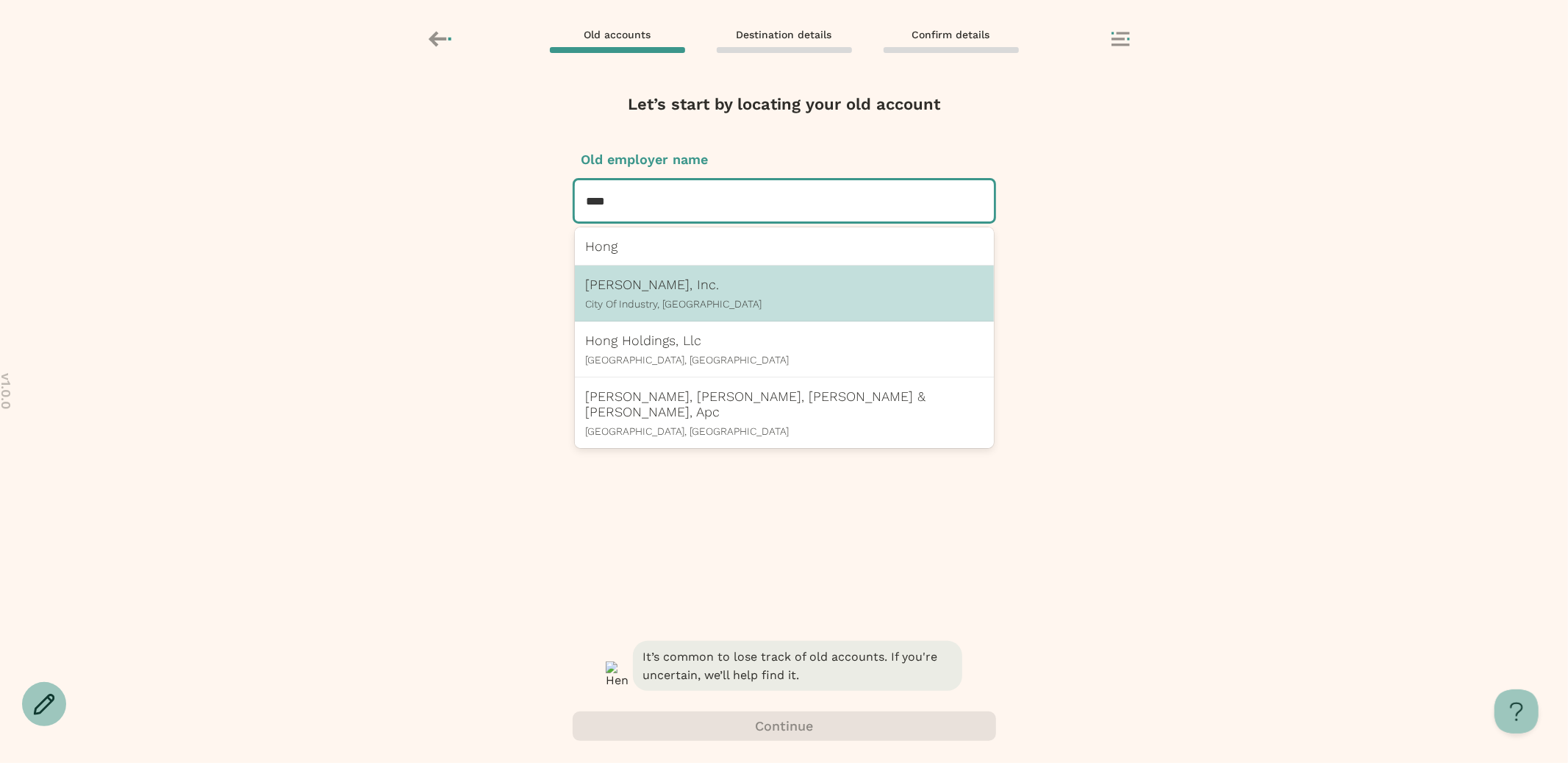
click at [725, 313] on div "Tak Shing Hong, Inc. City Of Industry, CA" at bounding box center [784, 293] width 419 height 56
type input "****"
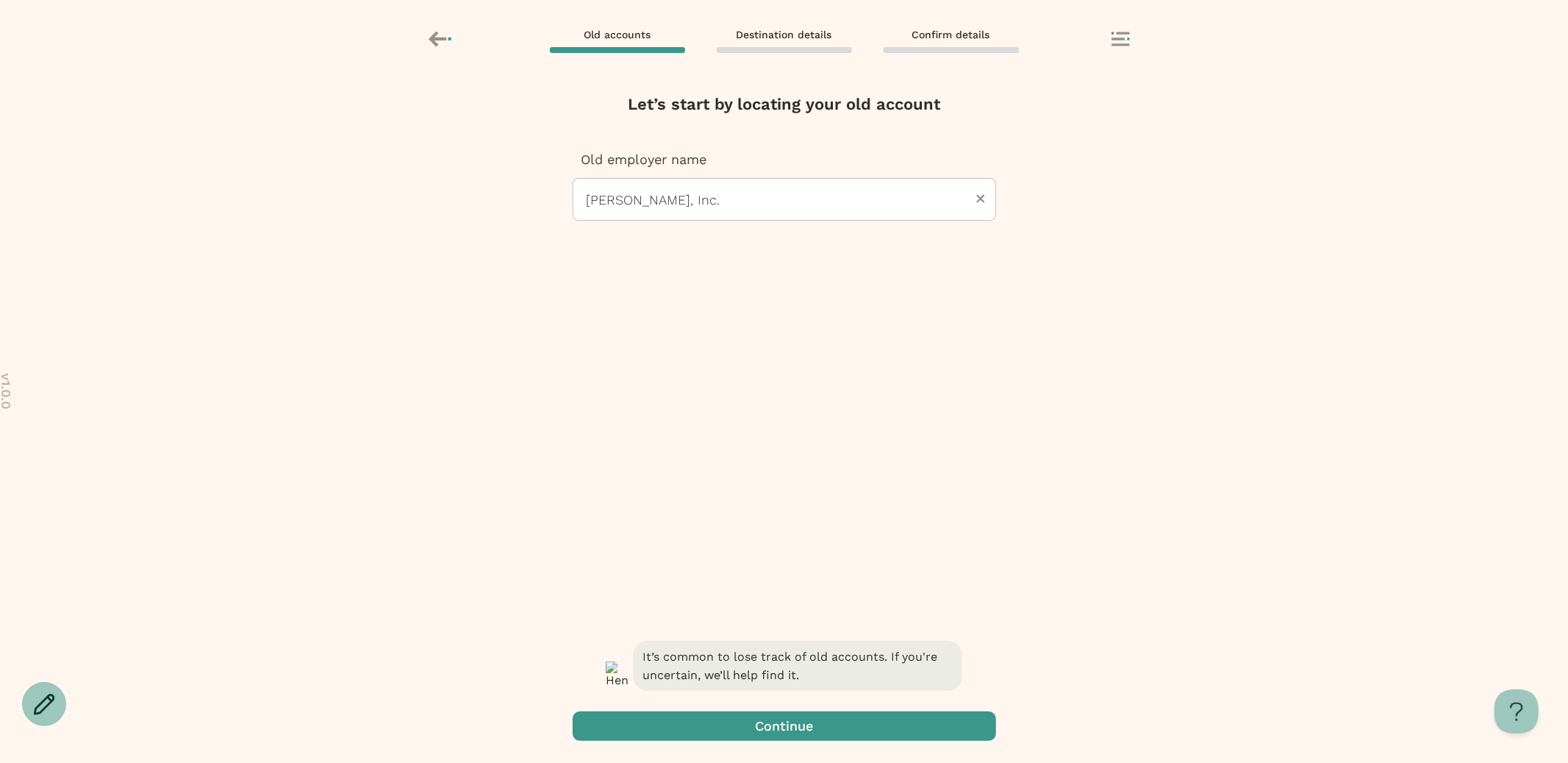
click at [817, 726] on span "button" at bounding box center [784, 725] width 423 height 29
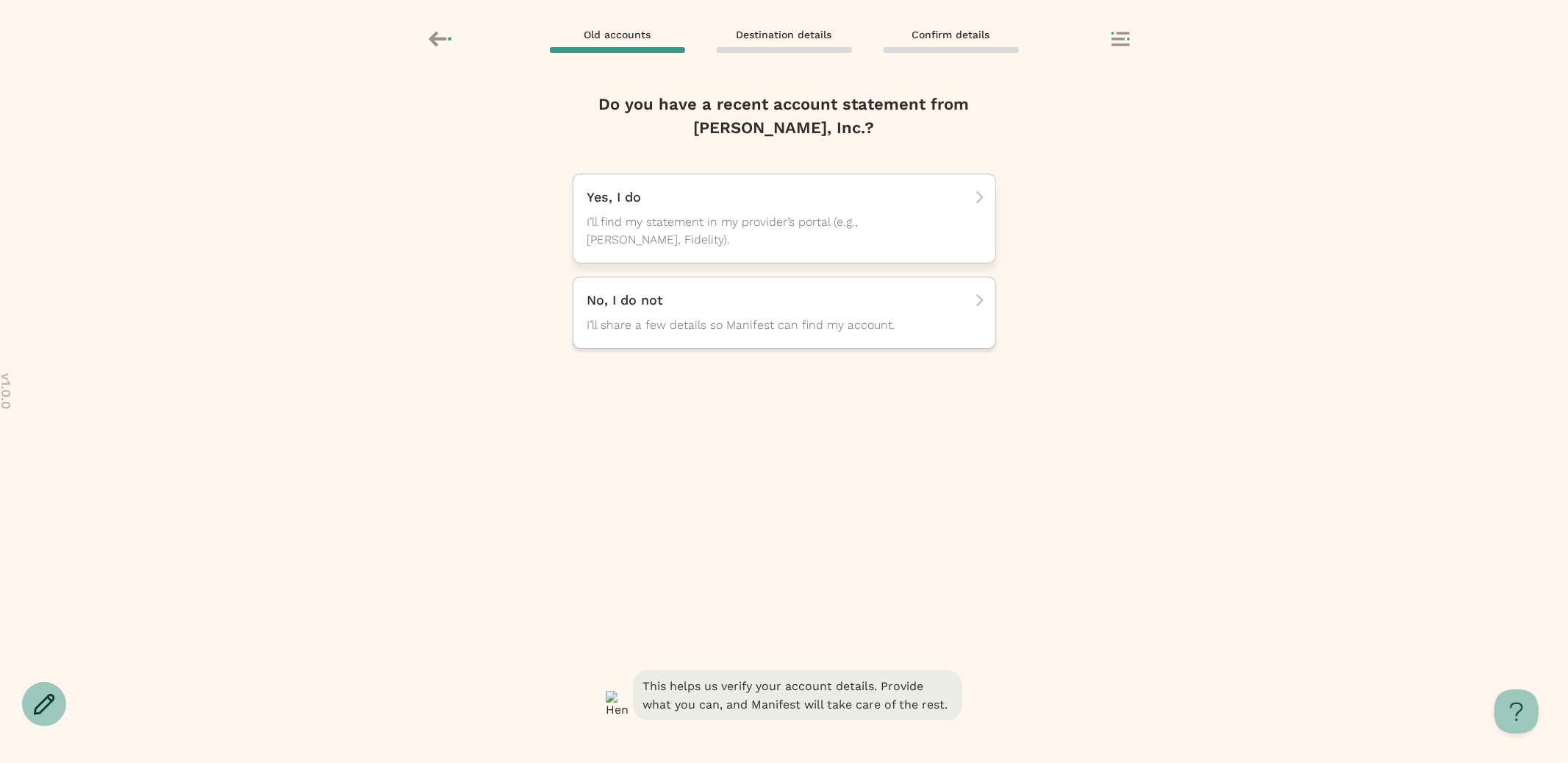
click at [782, 224] on span "I’ll find my statement in my provider’s portal (e.g., TIAA, Fidelity)." at bounding box center [771, 231] width 368 height 35
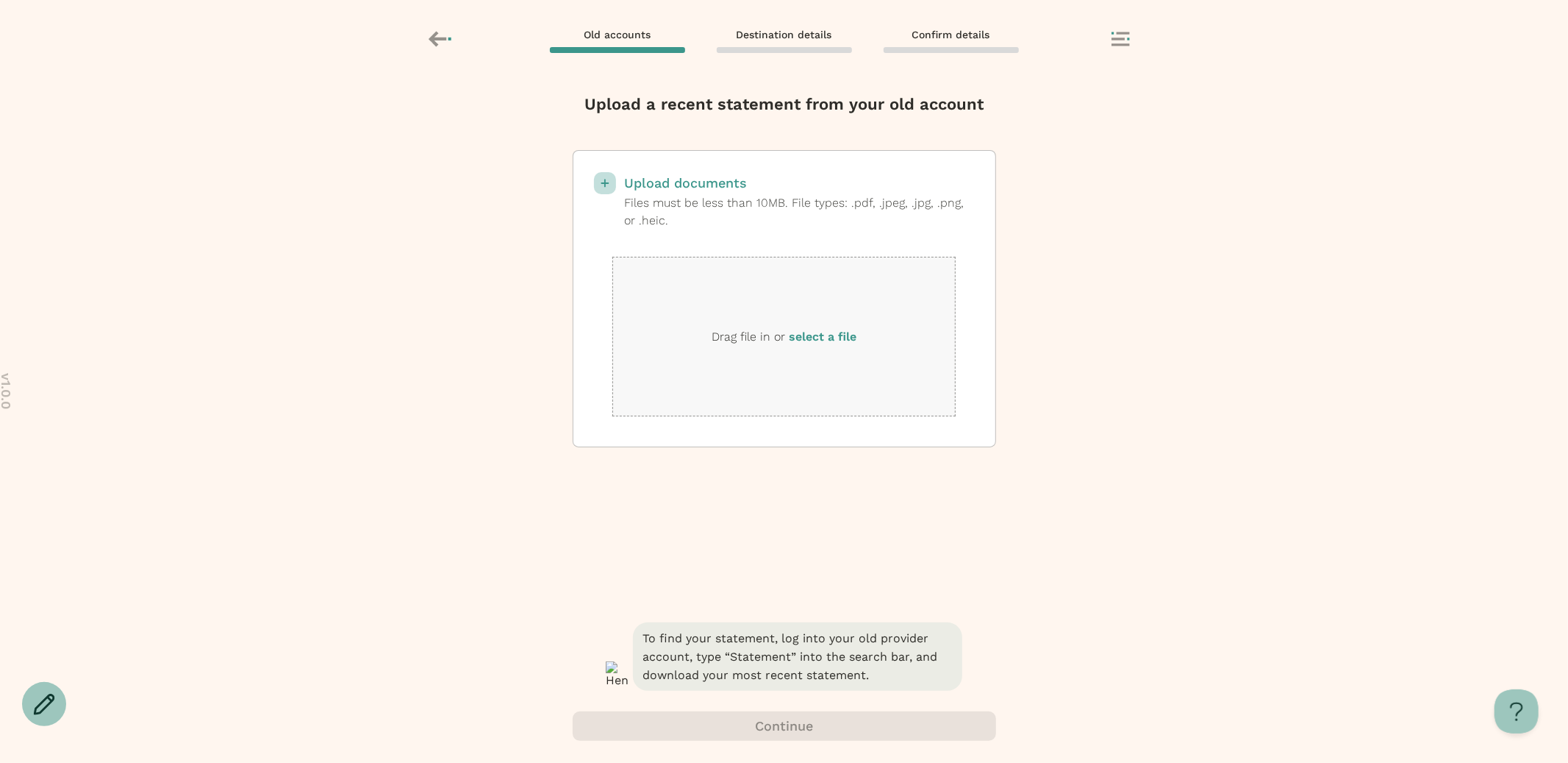
click at [819, 339] on label "select a file" at bounding box center [822, 337] width 67 height 14
click at [0, 0] on input "select a file" at bounding box center [0, 0] width 0 height 0
click at [815, 338] on label "select a file" at bounding box center [822, 337] width 67 height 14
click at [0, 0] on input "select a file" at bounding box center [0, 0] width 0 height 0
click at [827, 339] on label "select a file" at bounding box center [822, 337] width 67 height 14
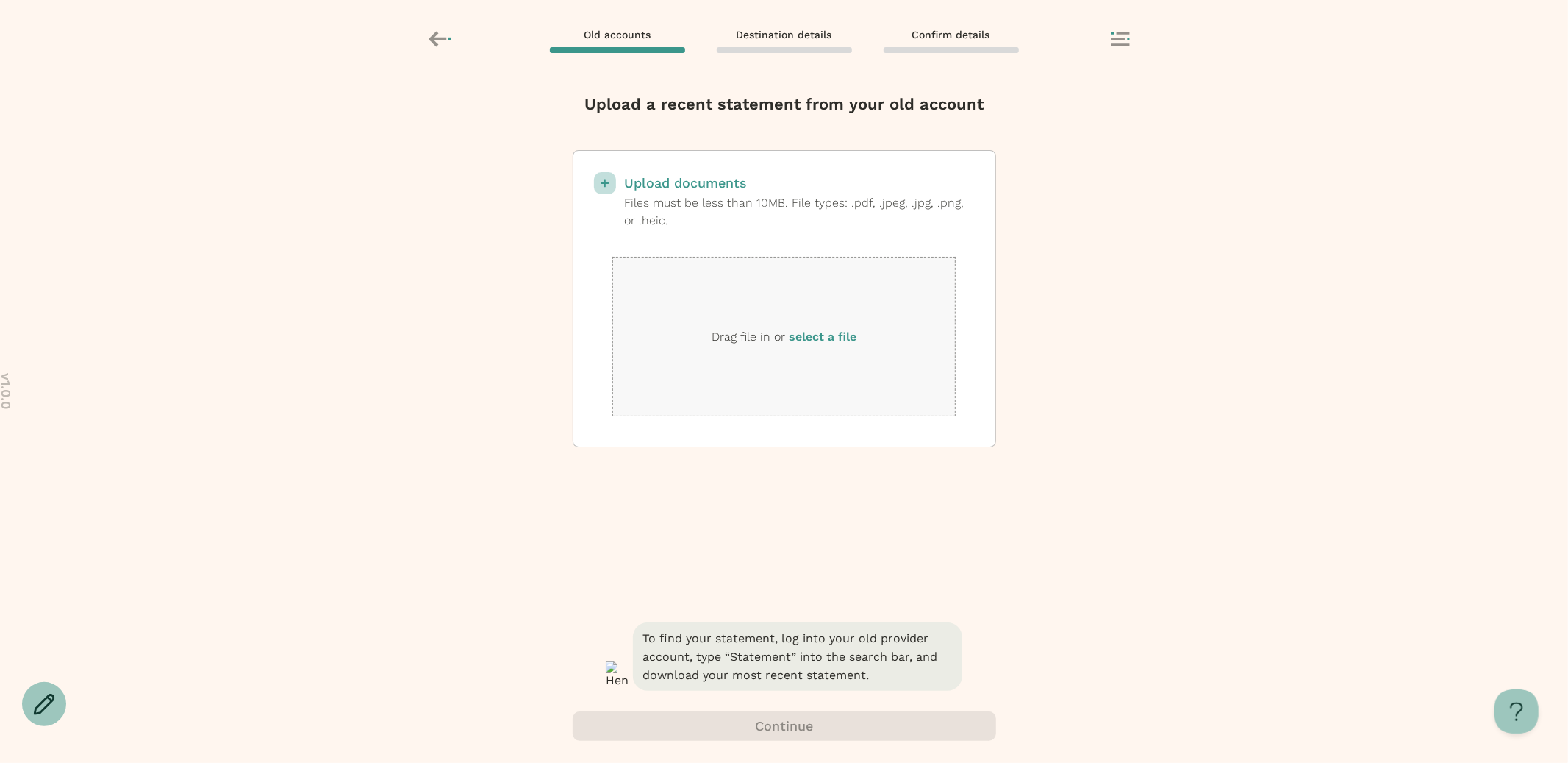
click at [0, 0] on input "select a file" at bounding box center [0, 0] width 0 height 0
click at [834, 337] on label "select a file" at bounding box center [822, 337] width 67 height 14
click at [0, 0] on input "select a file" at bounding box center [0, 0] width 0 height 0
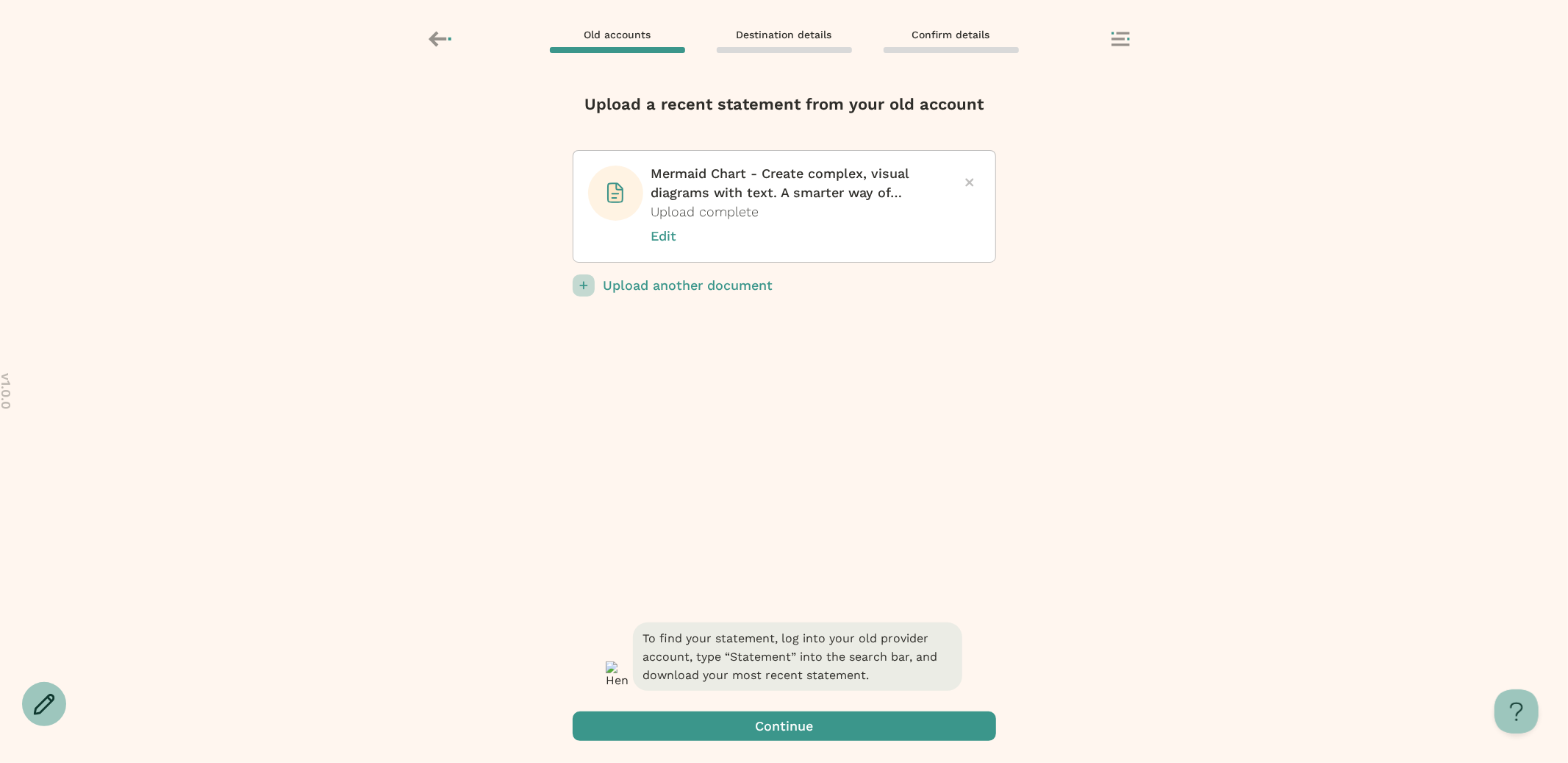
click at [802, 503] on div "Upload a recent statement from your old account Mermaid Chart - Create complex,…" at bounding box center [784, 356] width 423 height 526
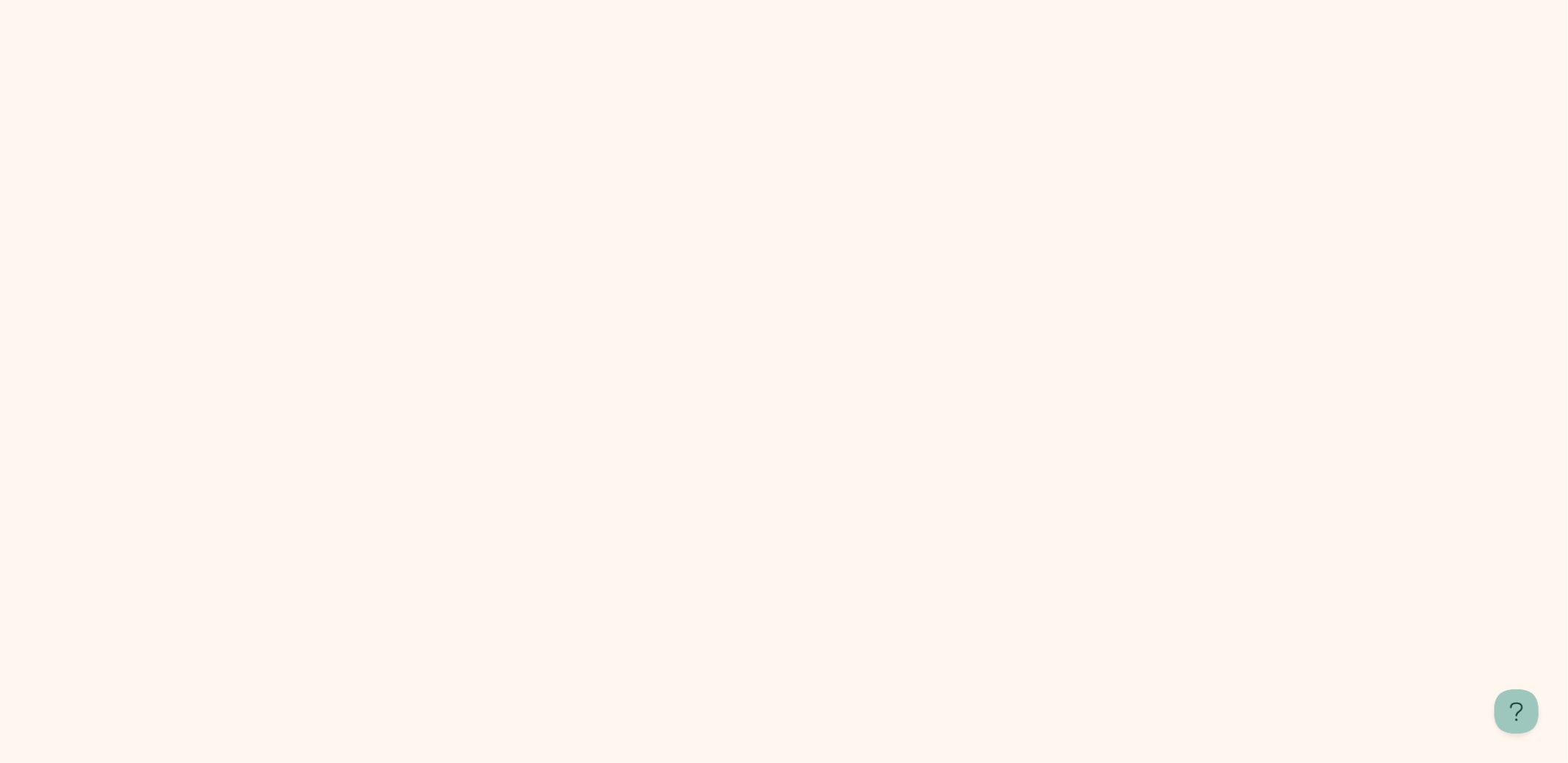
click at [830, 183] on html "Learn more about Manifest" at bounding box center [784, 381] width 1568 height 763
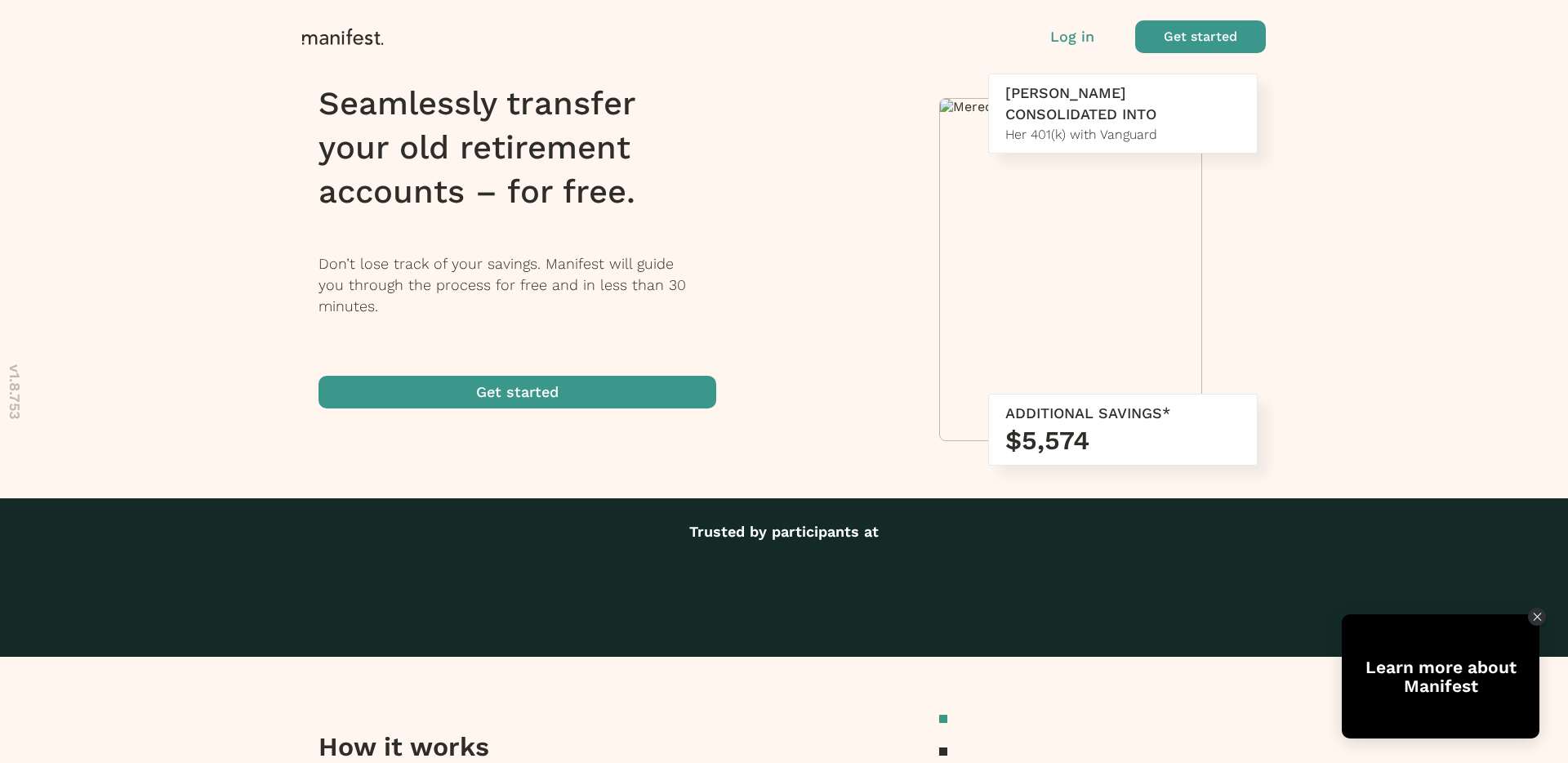
click at [1243, 40] on span "button" at bounding box center [1200, 36] width 131 height 32
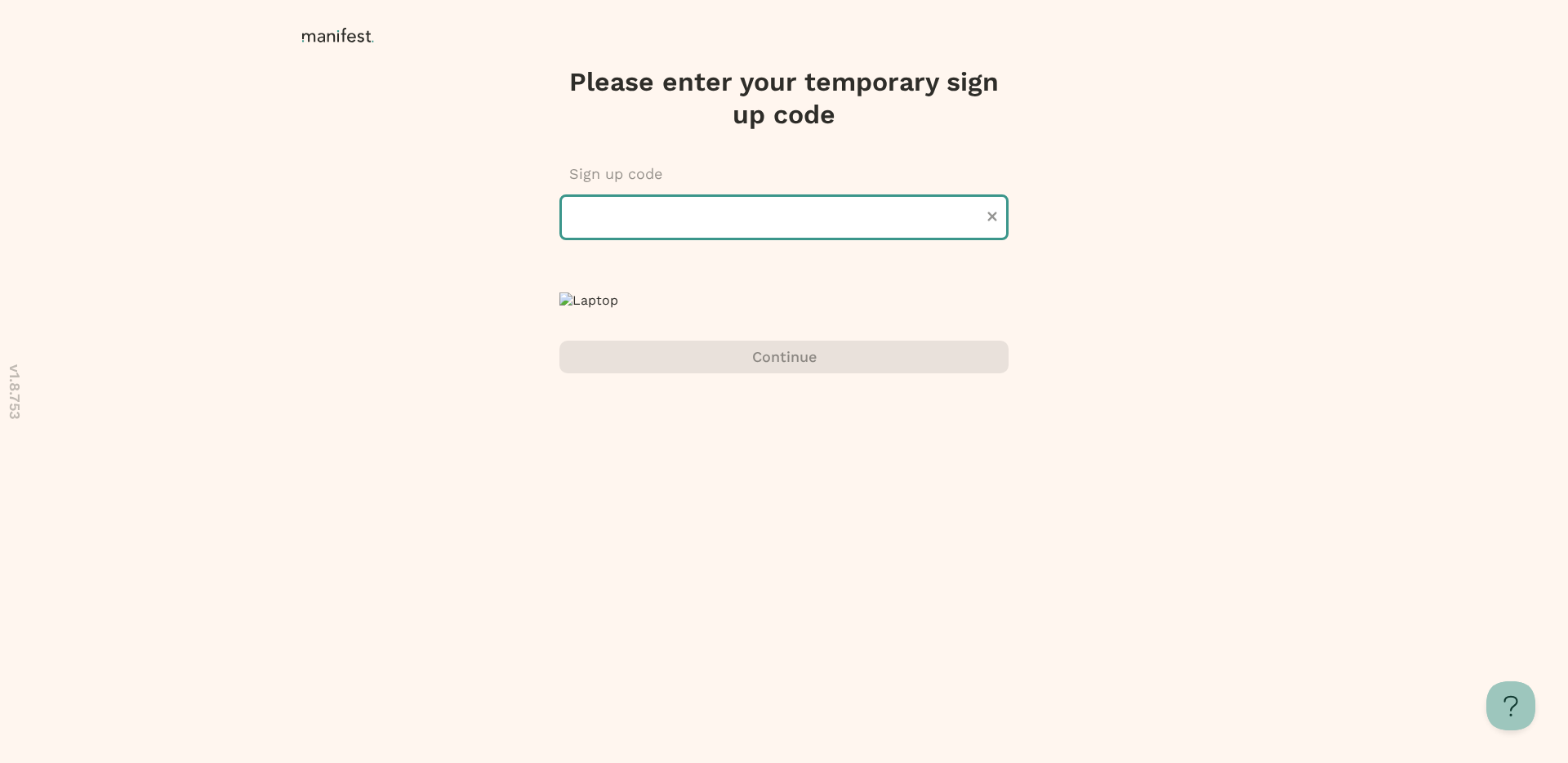
click at [845, 230] on input "text" at bounding box center [784, 217] width 449 height 45
type input "******"
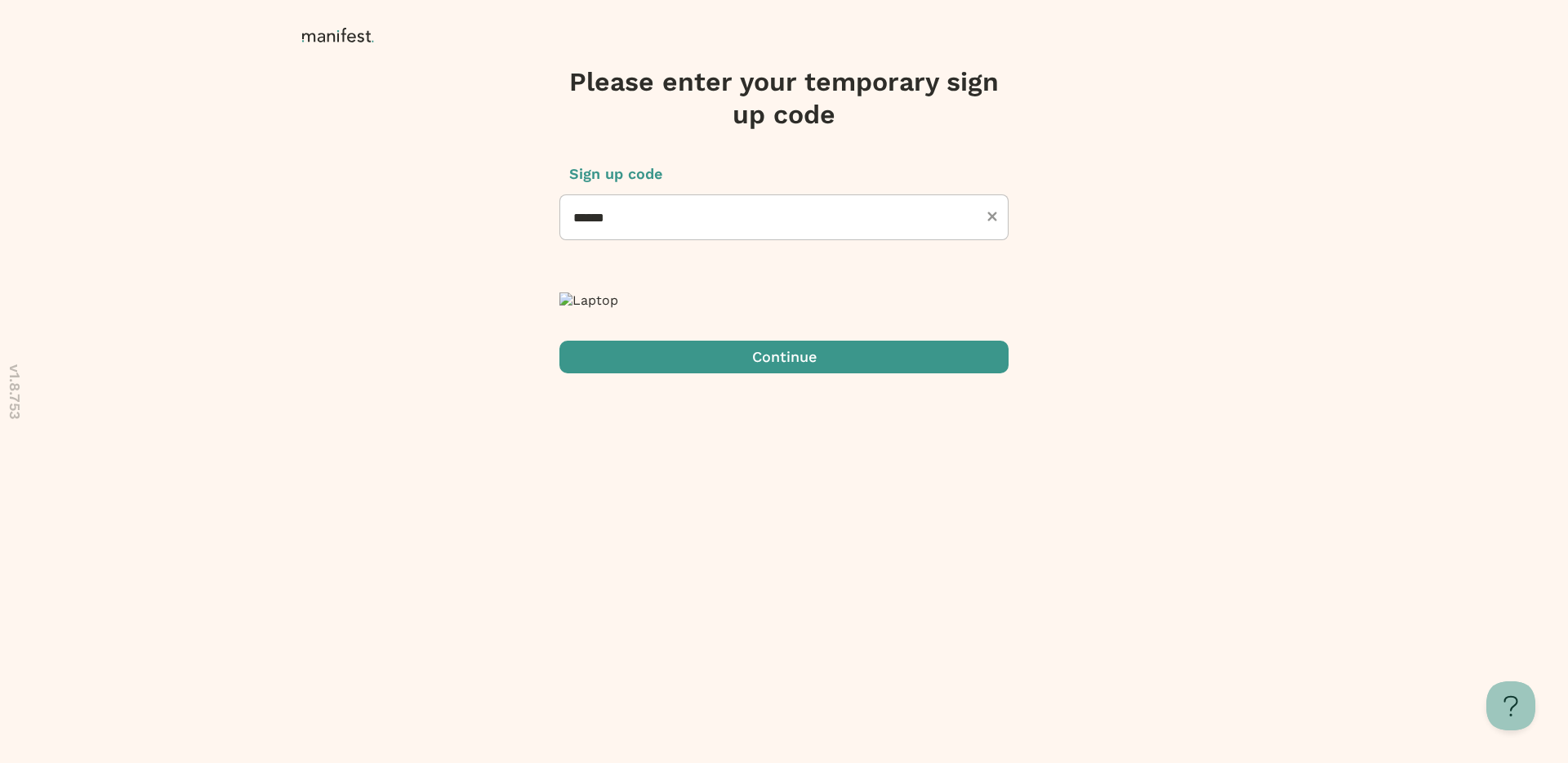
click at [762, 373] on span "submit" at bounding box center [784, 356] width 449 height 32
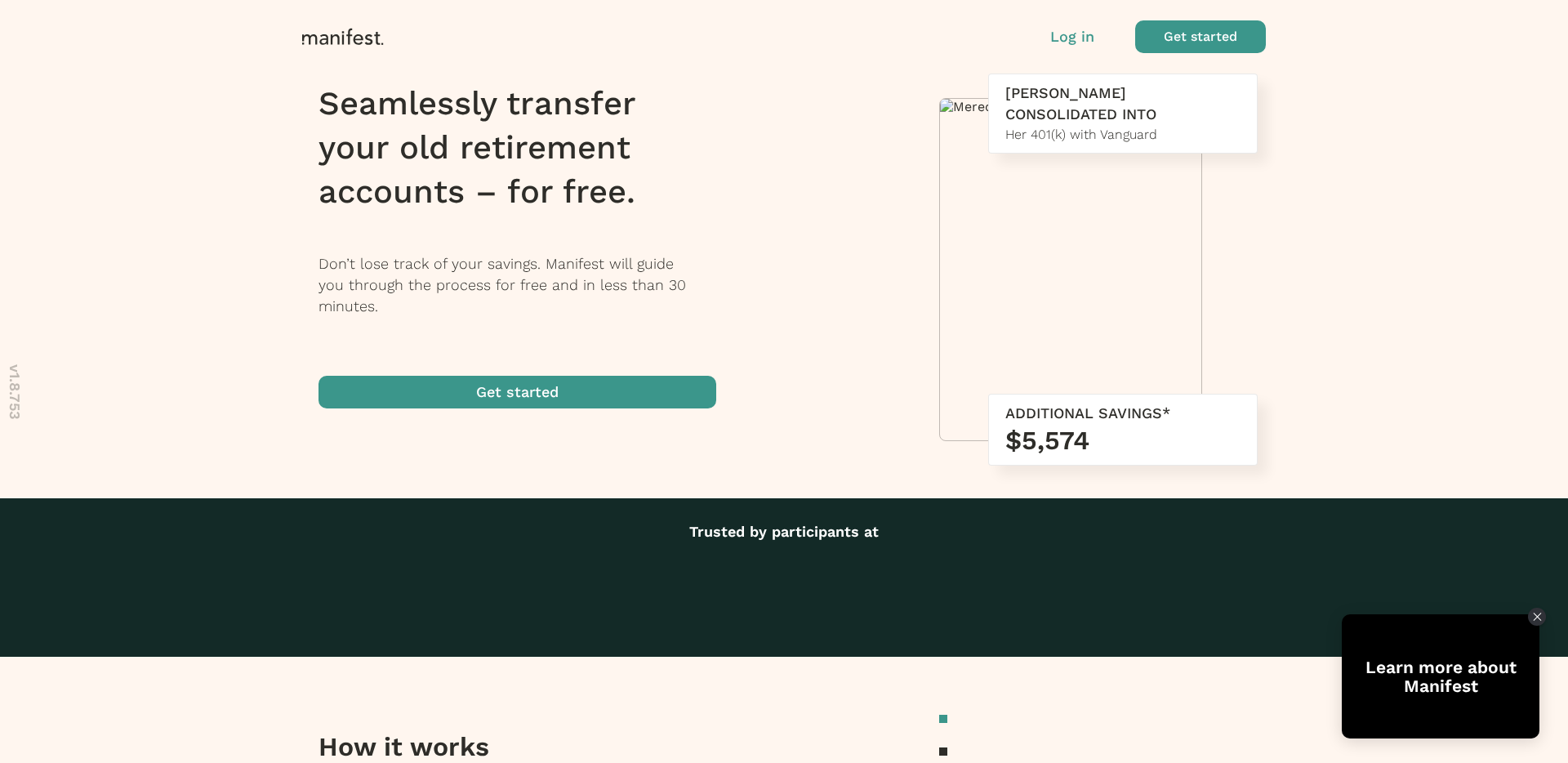
click at [1217, 38] on span "button" at bounding box center [1200, 36] width 131 height 32
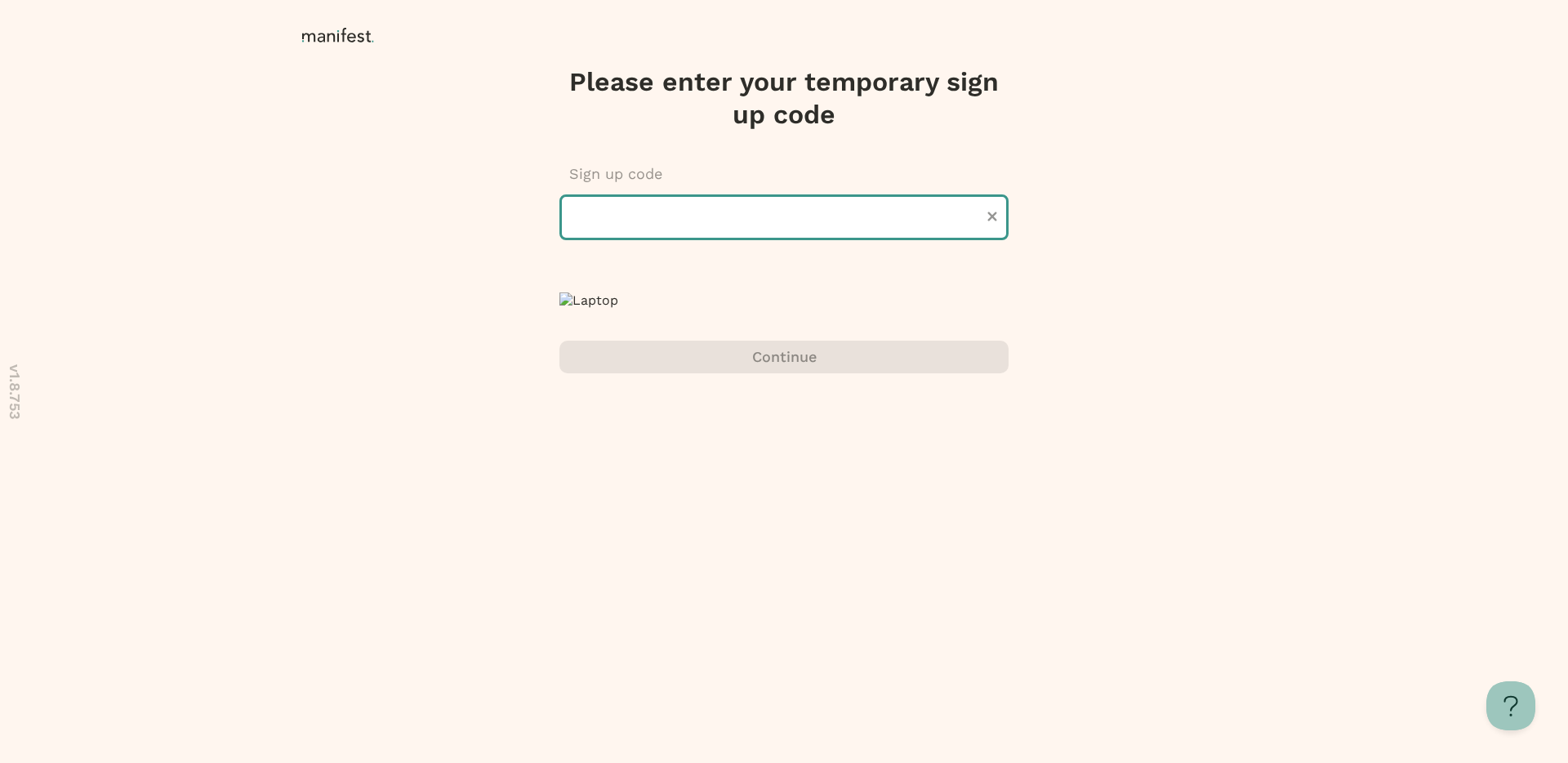
click at [842, 215] on input "text" at bounding box center [784, 217] width 449 height 45
type input "******"
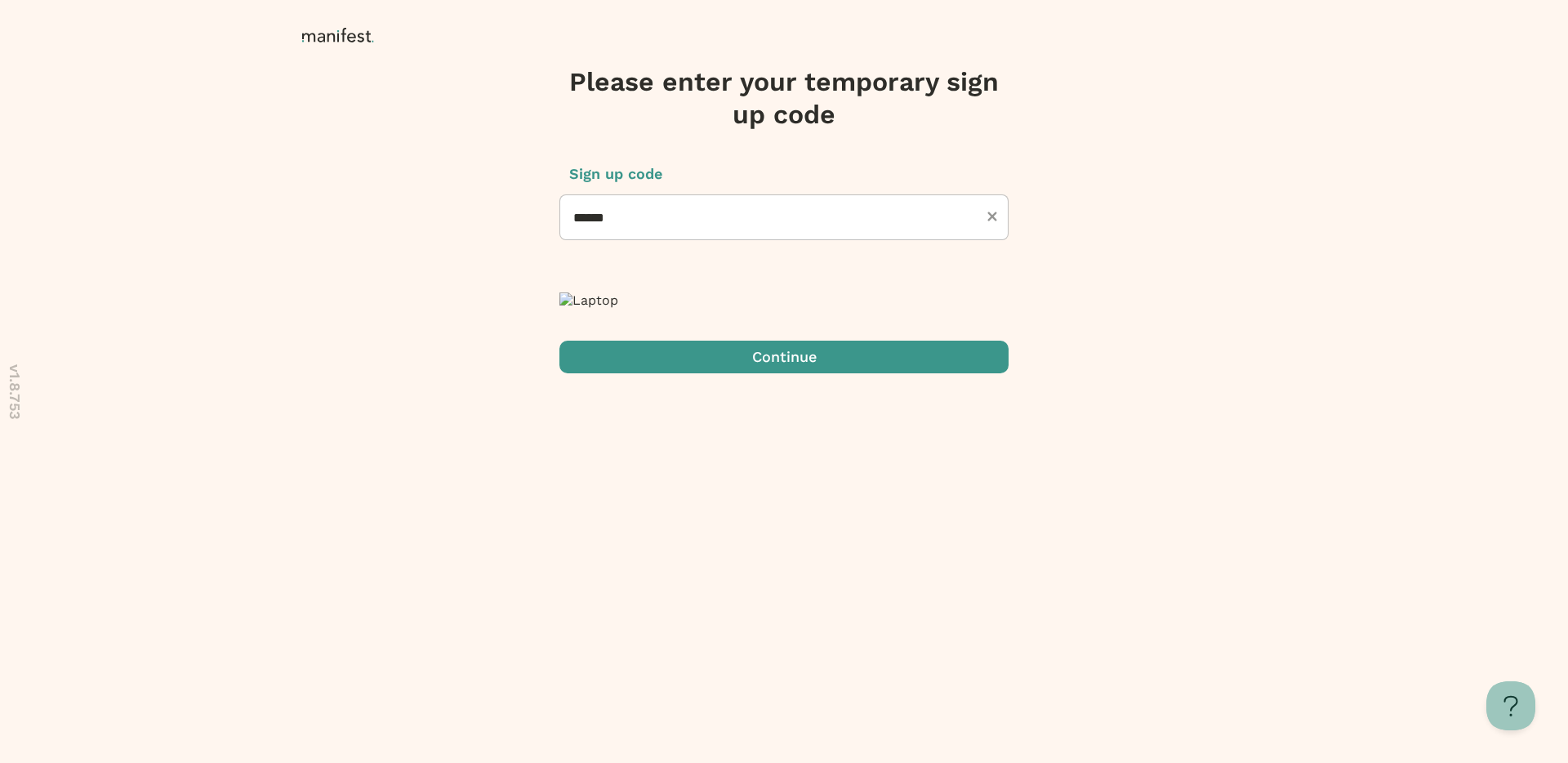
click at [761, 373] on span "submit" at bounding box center [784, 356] width 449 height 32
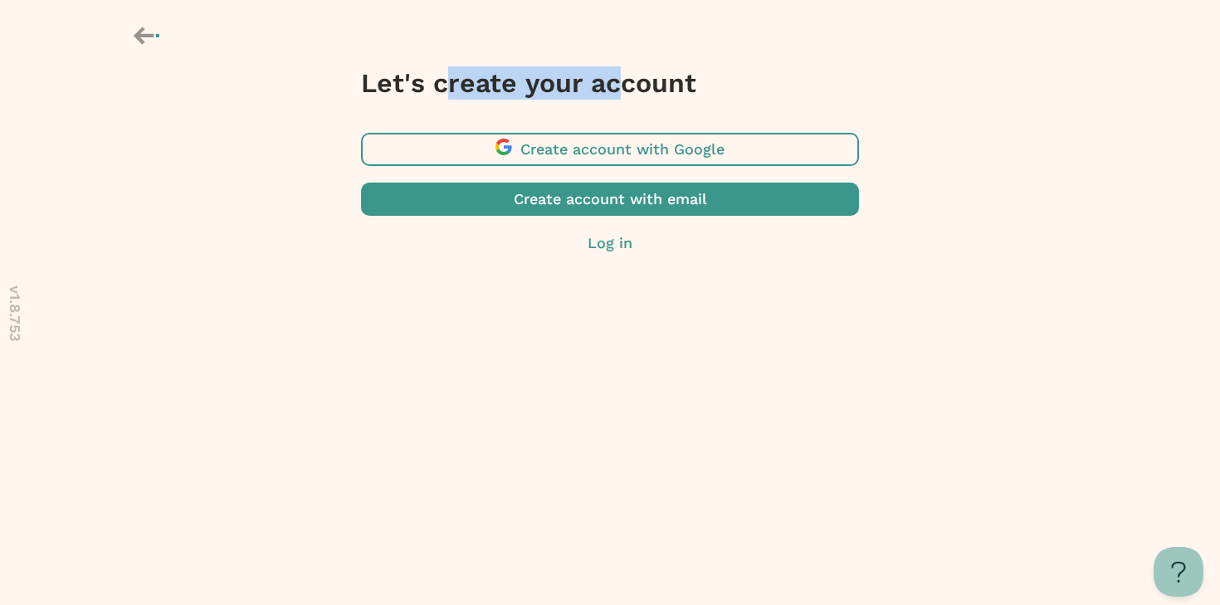
drag, startPoint x: 446, startPoint y: 89, endPoint x: 613, endPoint y: 89, distance: 166.8
click at [613, 89] on h3 "Let's create your account" at bounding box center [610, 82] width 498 height 33
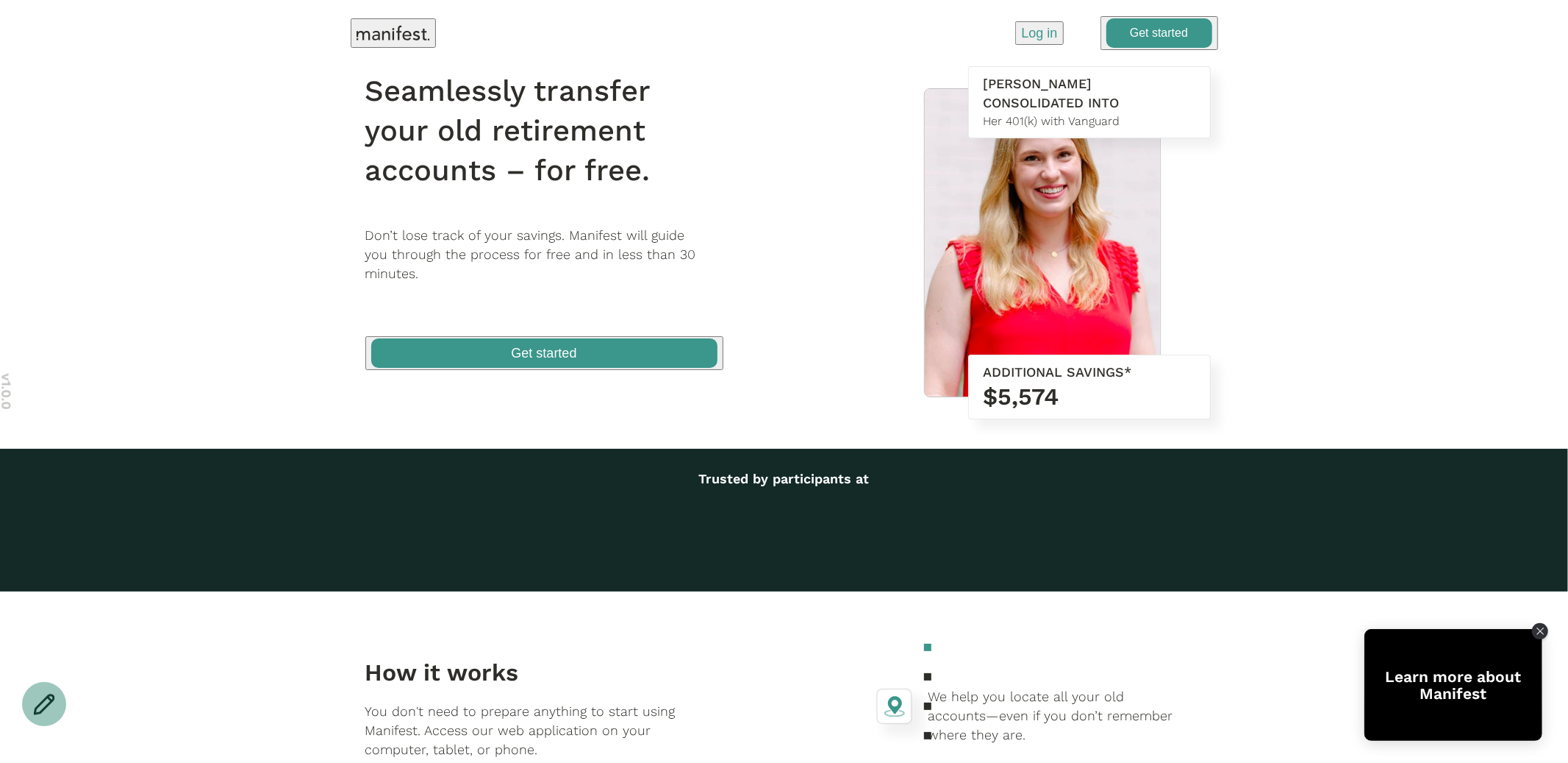
click at [1148, 28] on span "button" at bounding box center [1159, 33] width 114 height 31
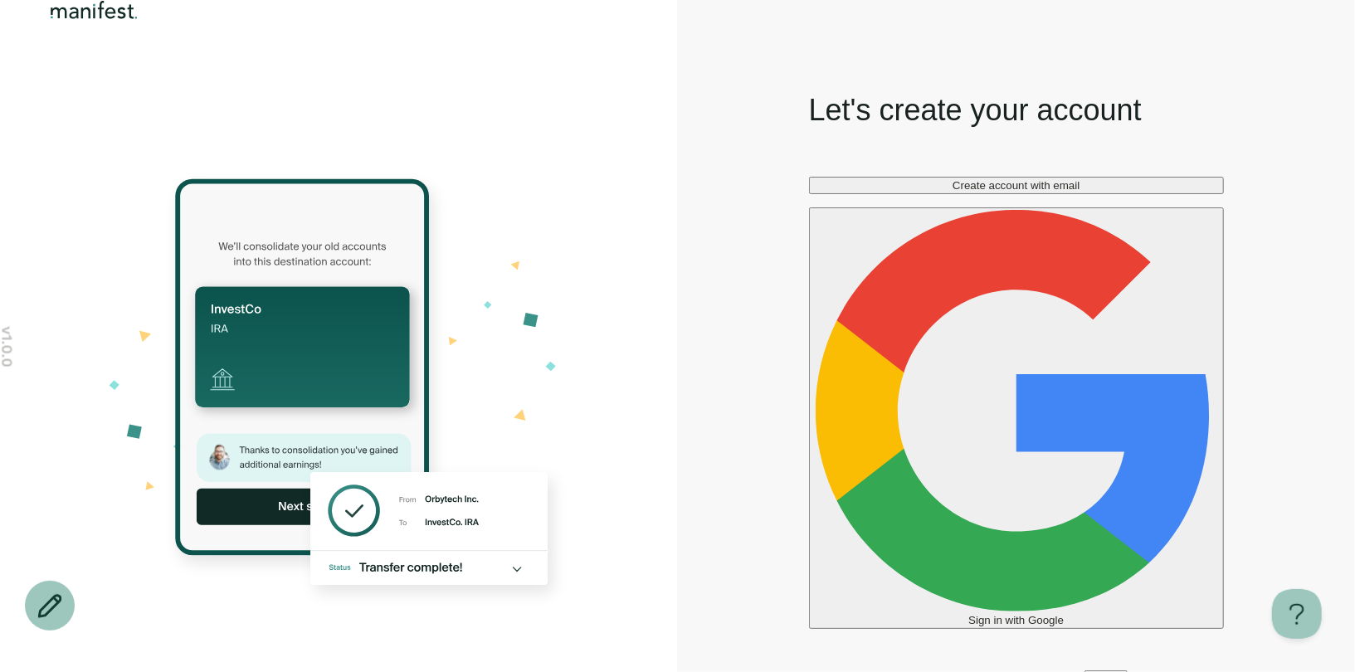
click at [562, 146] on div at bounding box center [339, 389] width 678 height 598
click at [48, 600] on icon at bounding box center [49, 605] width 25 height 25
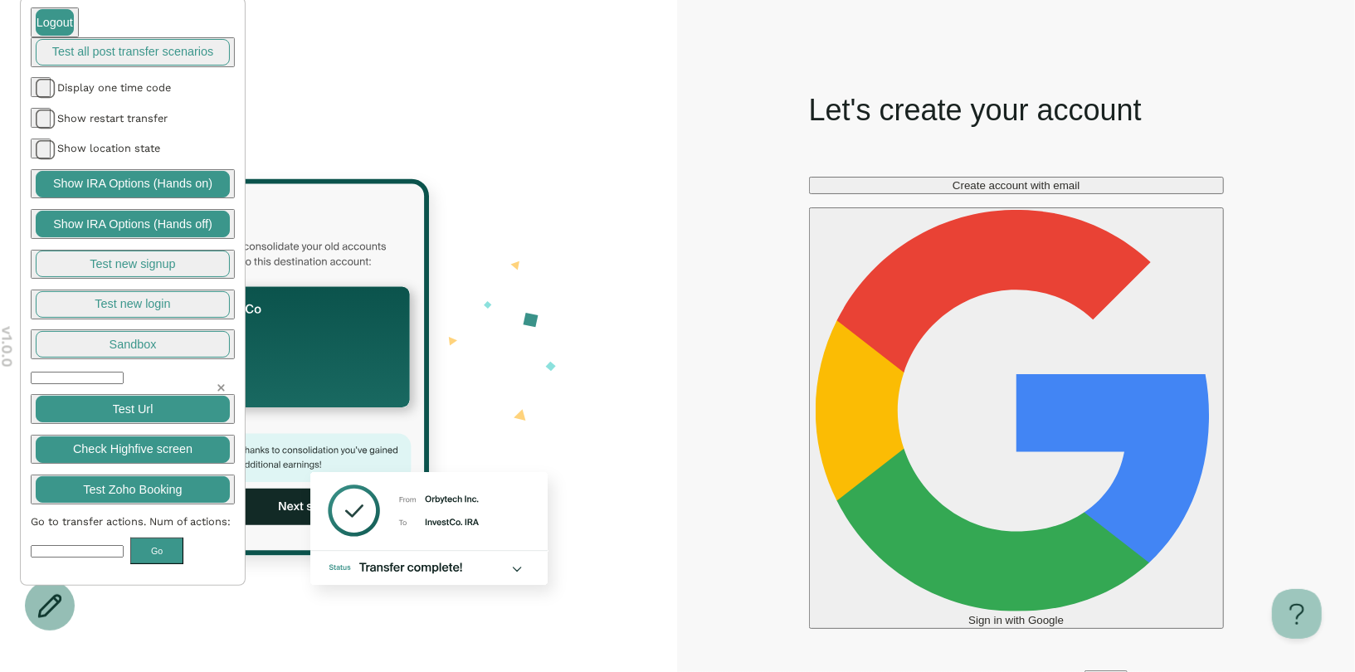
click at [48, 599] on icon at bounding box center [49, 605] width 25 height 25
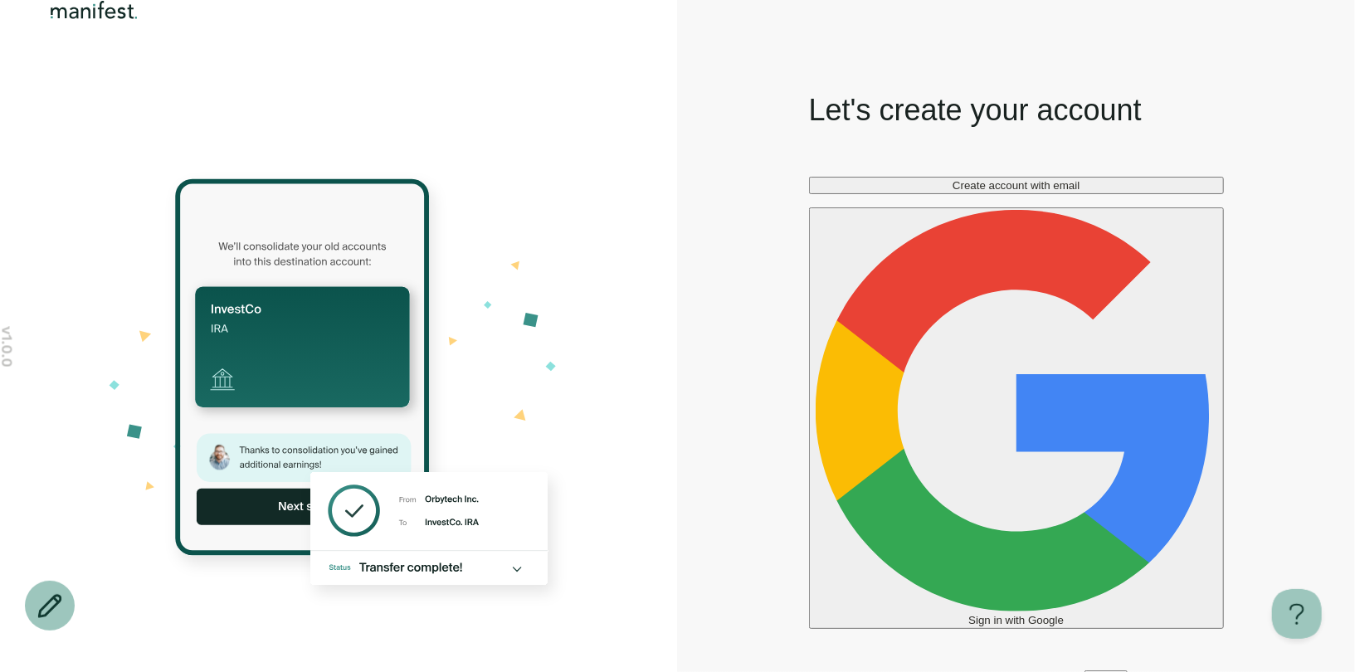
click at [1091, 673] on span "Log in" at bounding box center [1106, 679] width 30 height 12
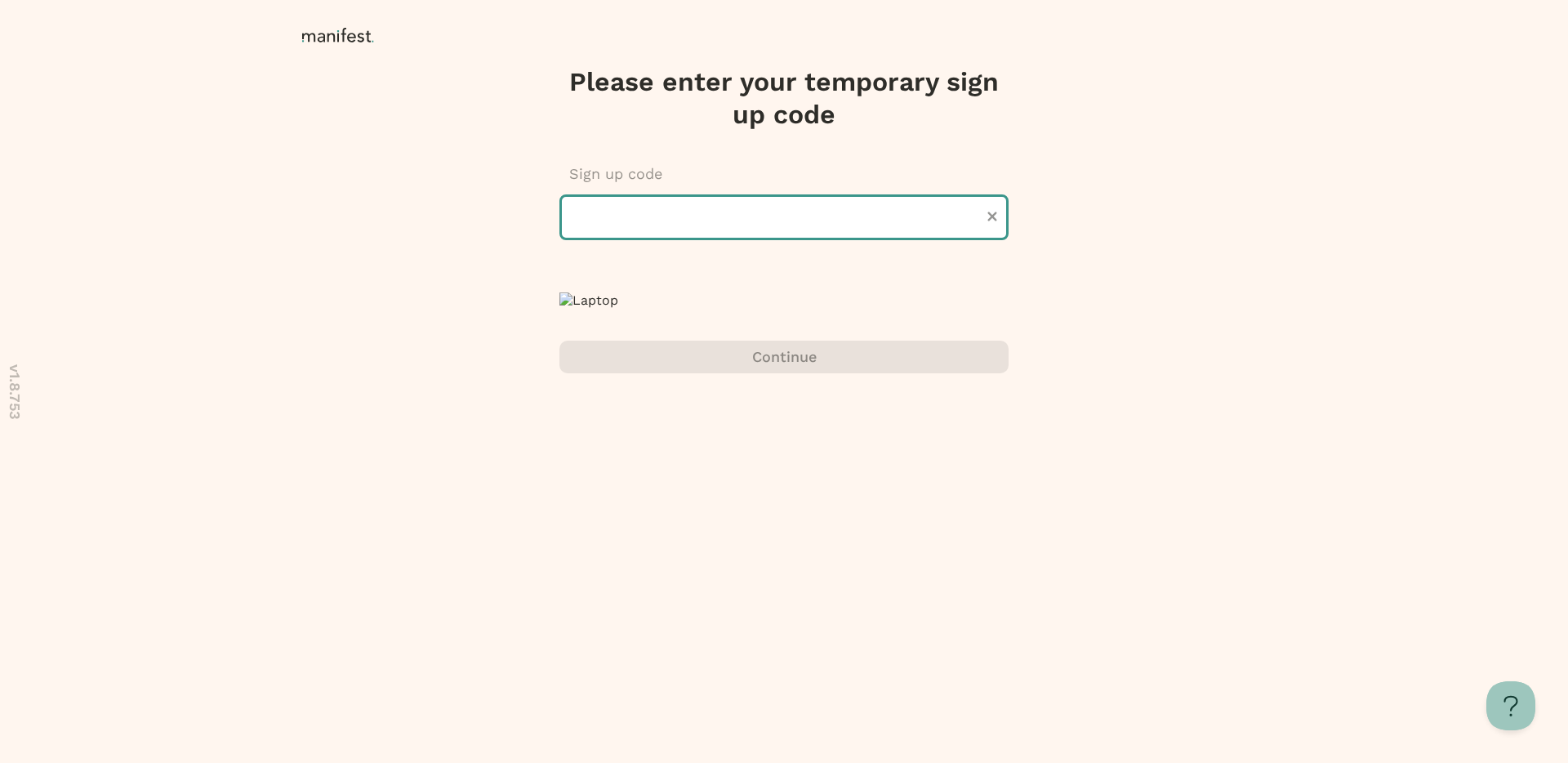
click at [757, 204] on input "text" at bounding box center [784, 217] width 449 height 45
type input "******"
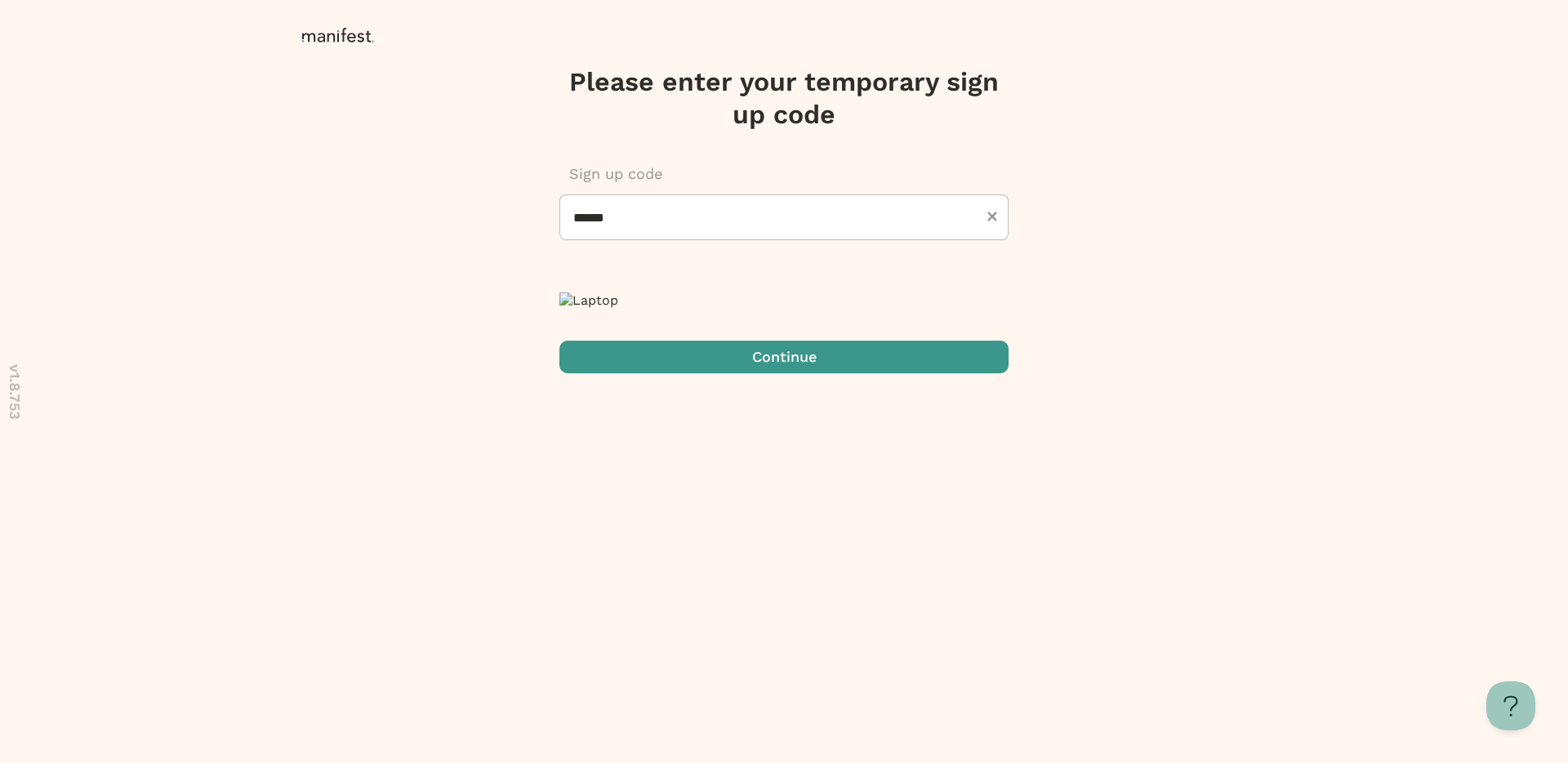
click at [751, 373] on span "submit" at bounding box center [784, 356] width 449 height 32
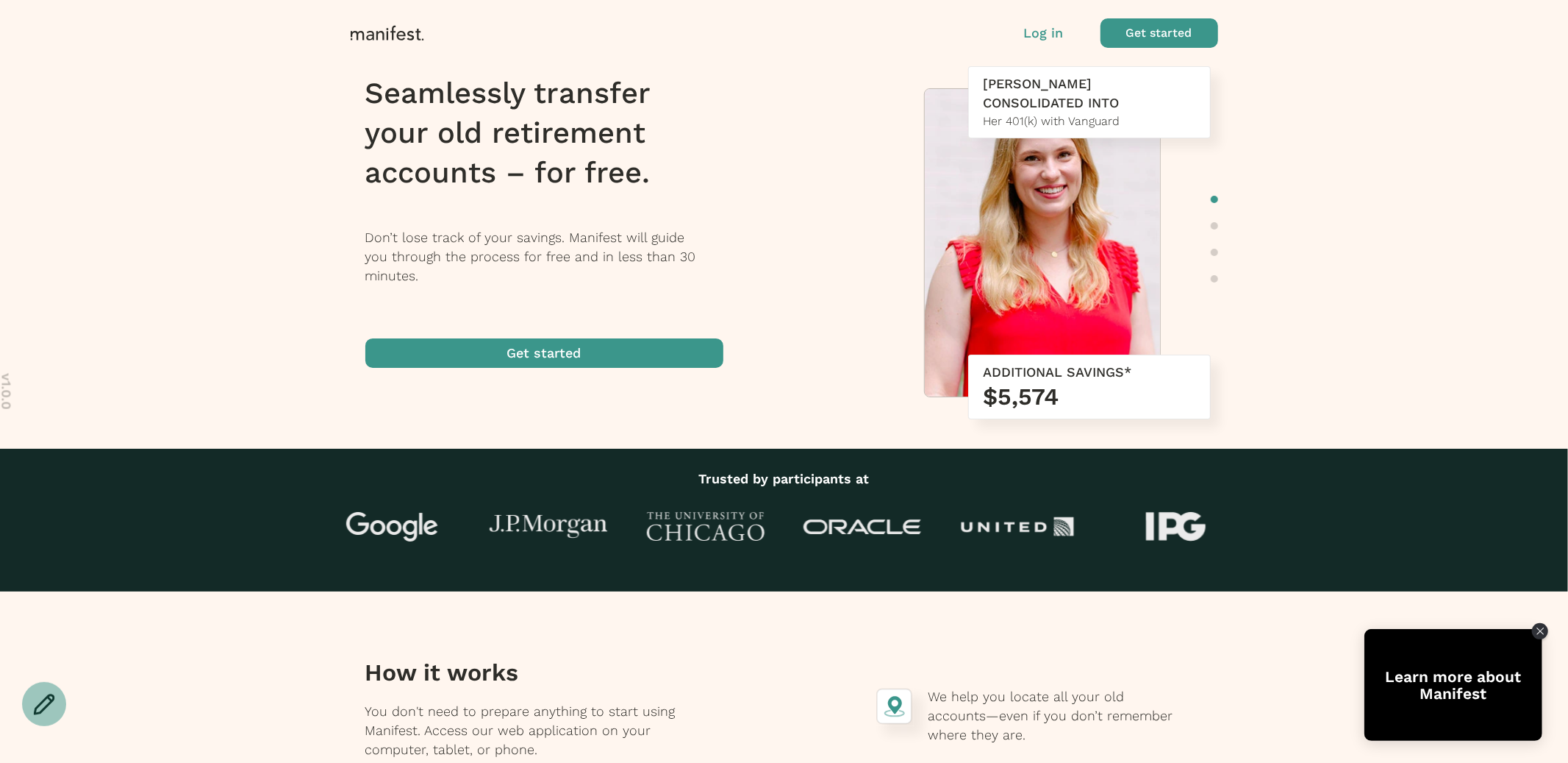
click at [1047, 24] on p "Log in" at bounding box center [1044, 34] width 40 height 19
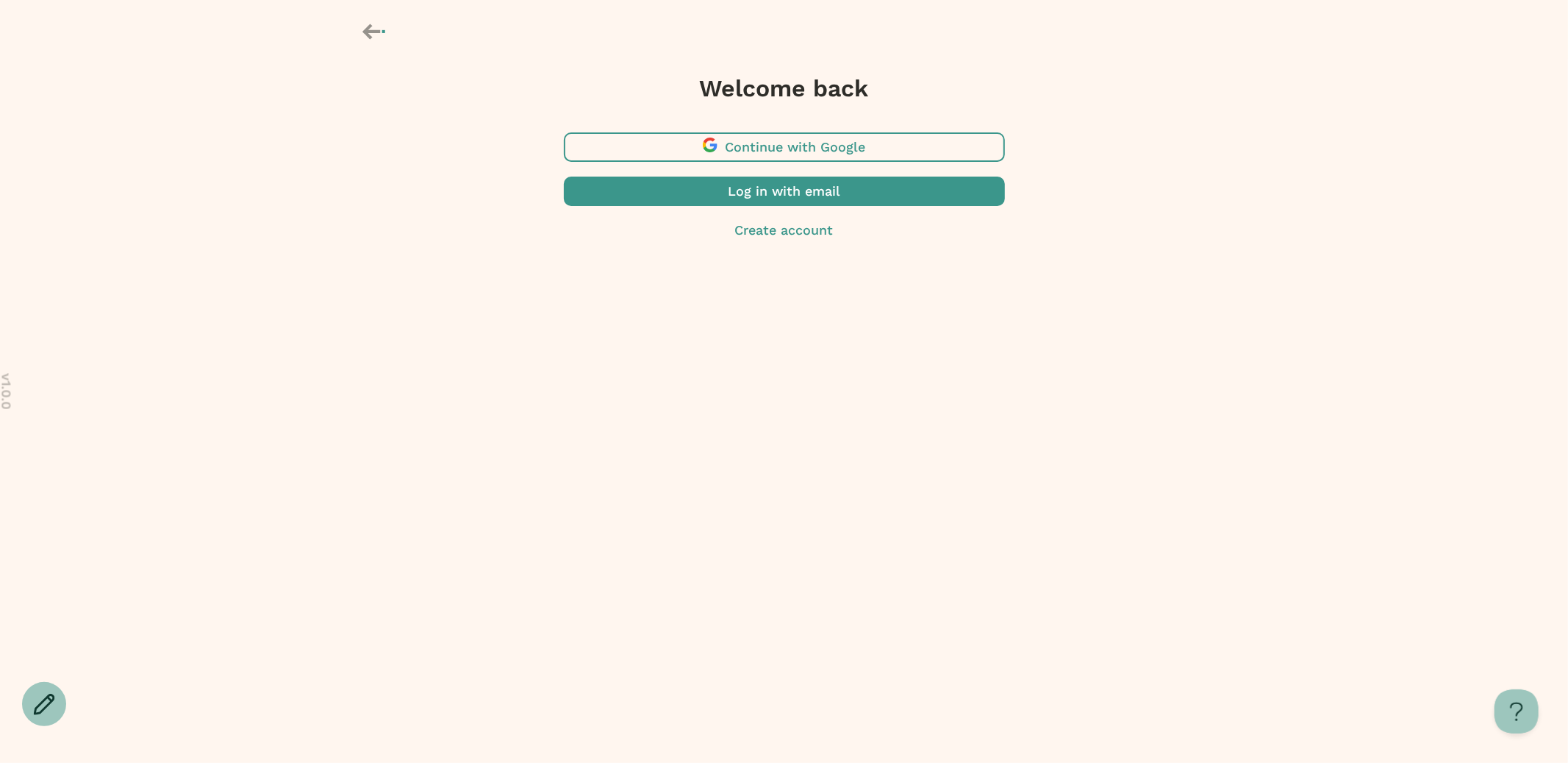
click at [893, 188] on span "button" at bounding box center [784, 191] width 441 height 29
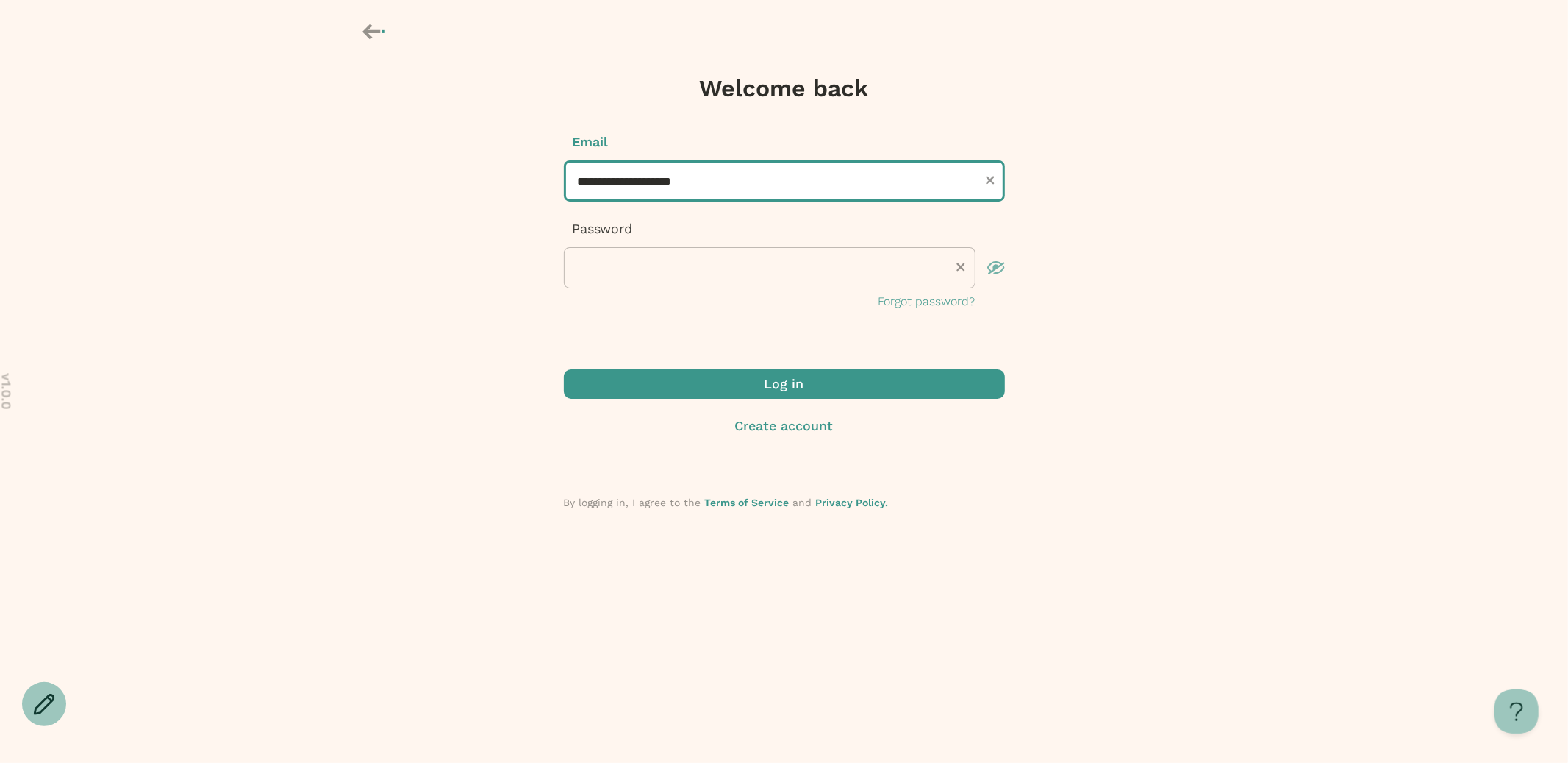
click at [738, 182] on input "**********" at bounding box center [784, 181] width 441 height 41
click at [606, 179] on input "**********" at bounding box center [784, 181] width 441 height 41
type input "**********"
click at [563, 370] on button "Log in" at bounding box center [784, 384] width 441 height 29
